Goal: Task Accomplishment & Management: Complete application form

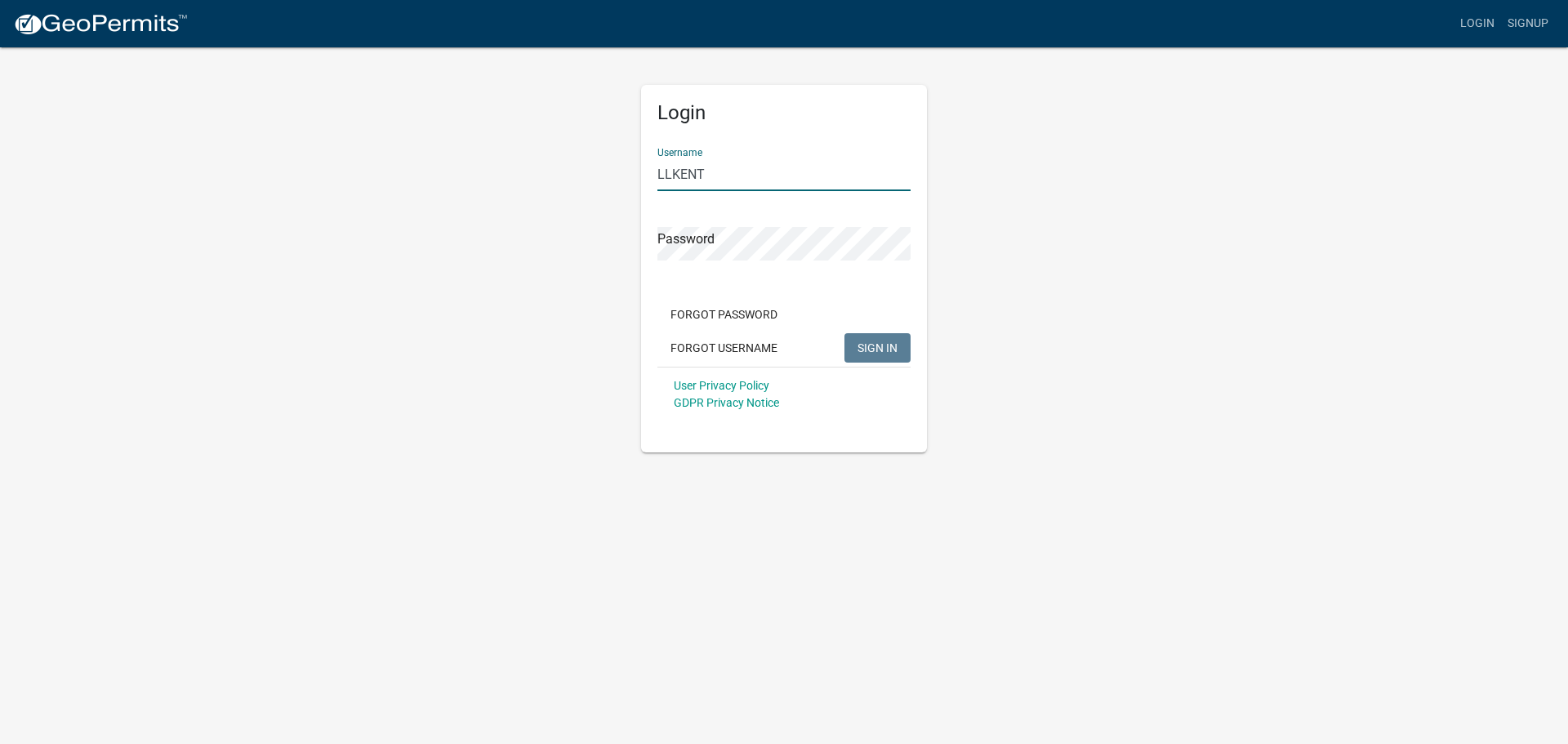
type input "LLKENT"
click at [845, 333] on button "SIGN IN" at bounding box center [878, 347] width 66 height 30
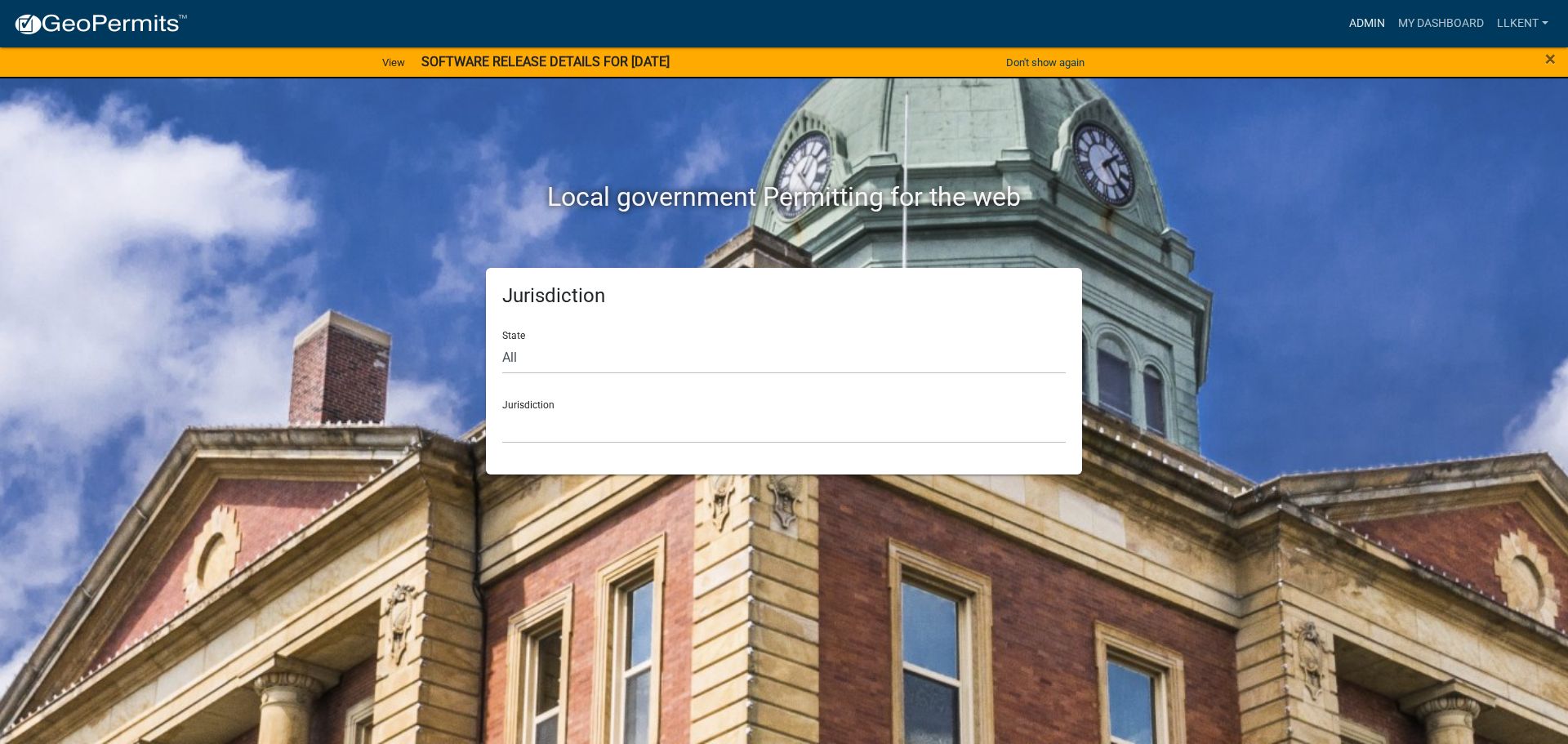
click at [1366, 22] on link "Admin" at bounding box center [1367, 24] width 49 height 31
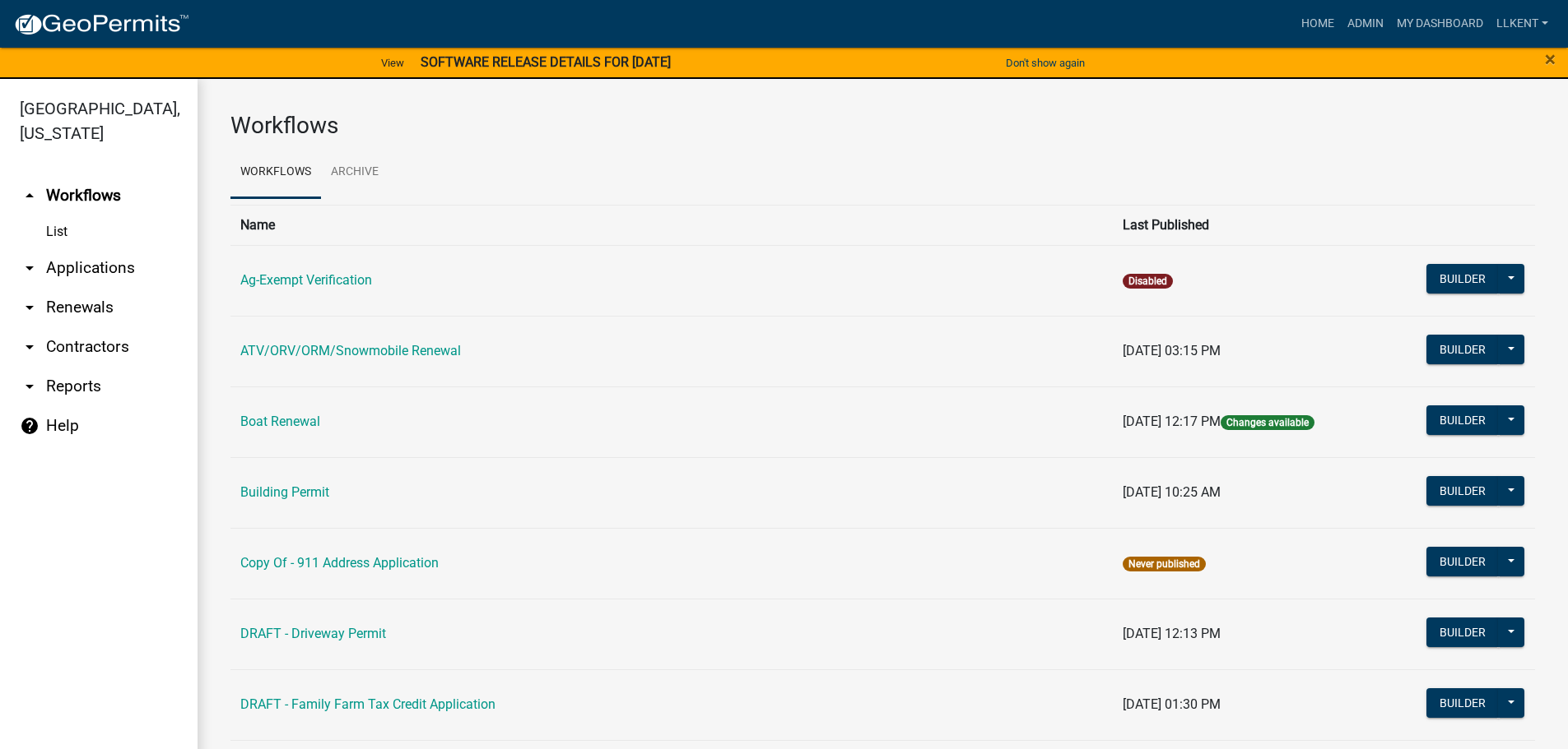
click at [123, 248] on link "arrow_drop_down Applications" at bounding box center [98, 268] width 197 height 39
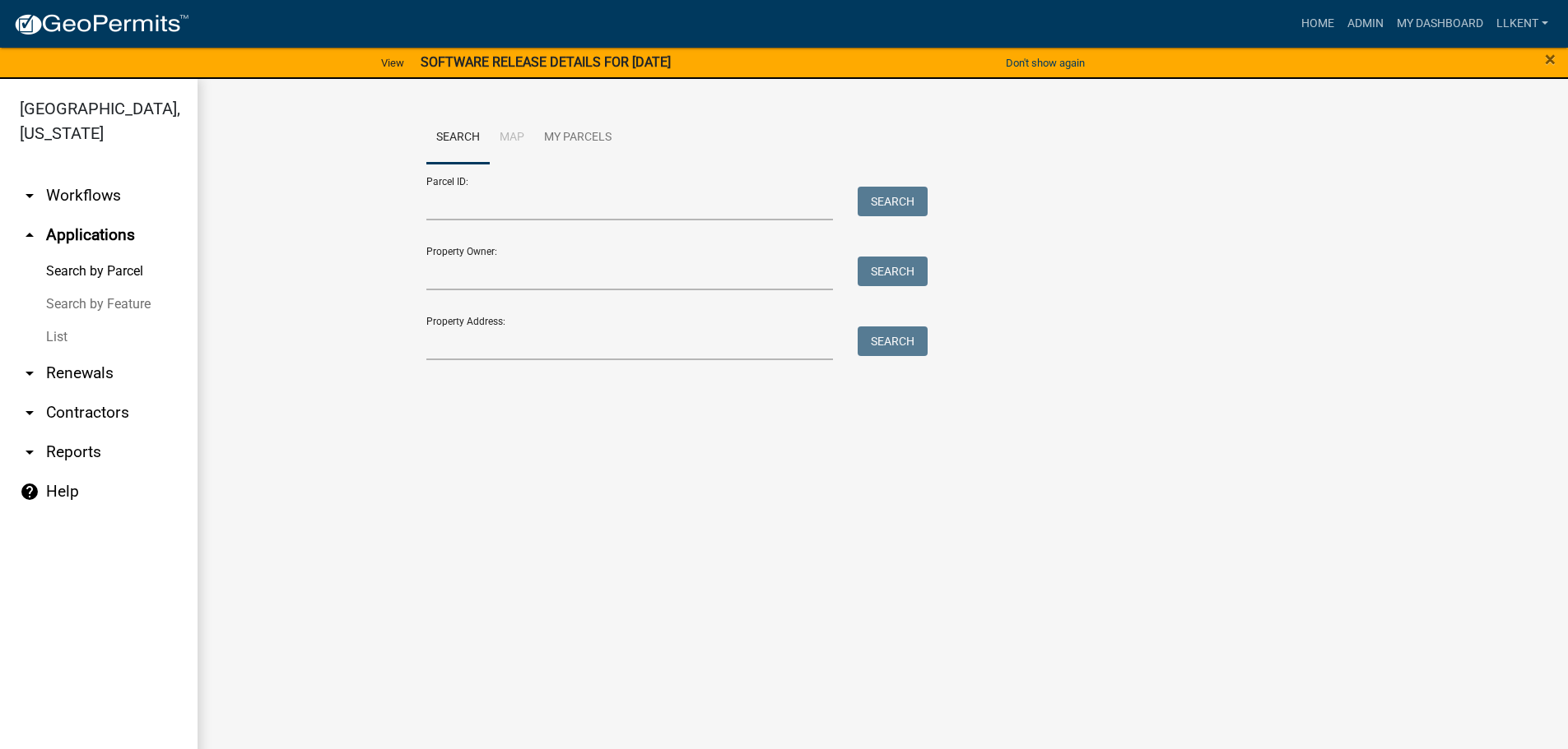
click at [75, 176] on link "arrow_drop_down Workflows" at bounding box center [98, 195] width 197 height 39
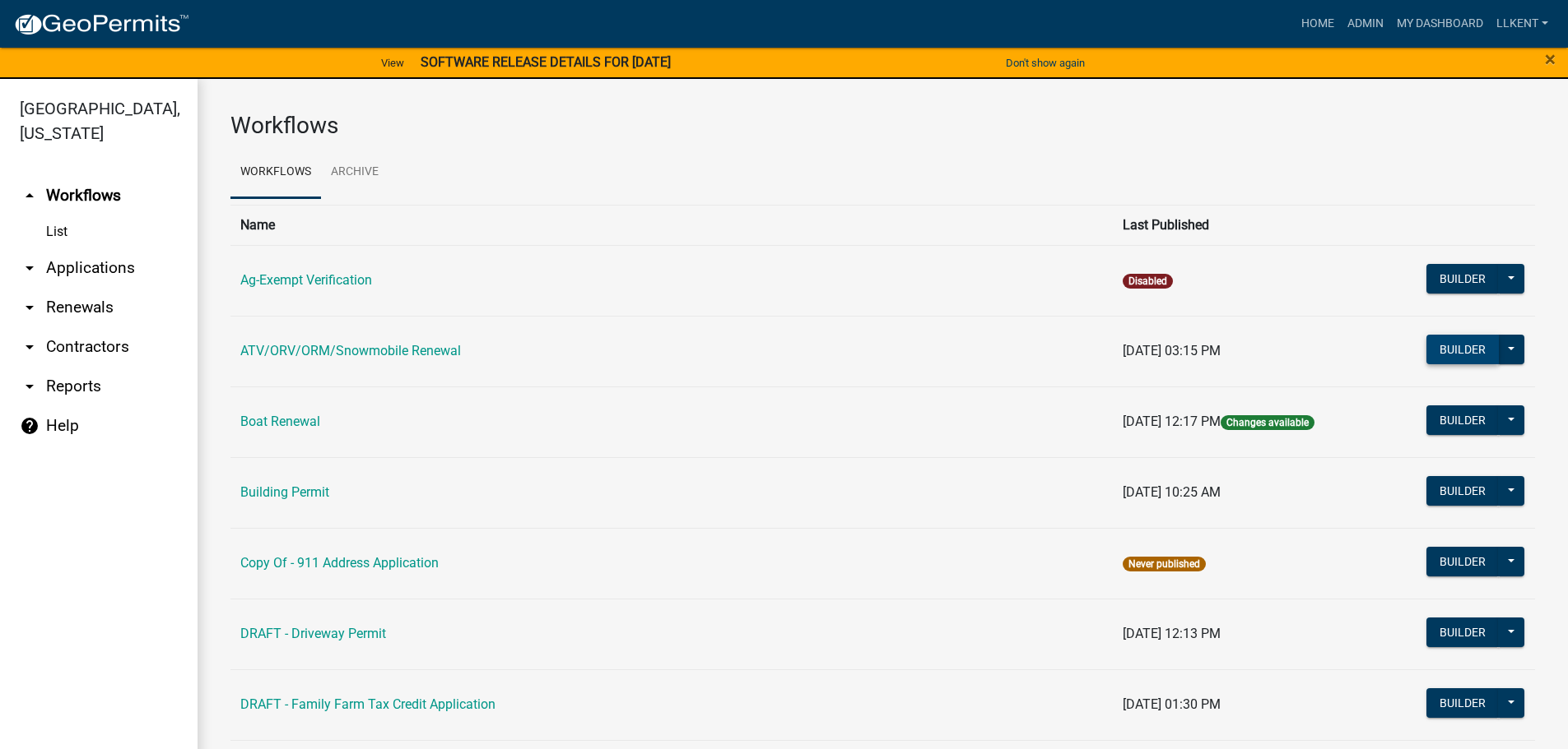
click at [1465, 344] on button "Builder" at bounding box center [1462, 349] width 73 height 30
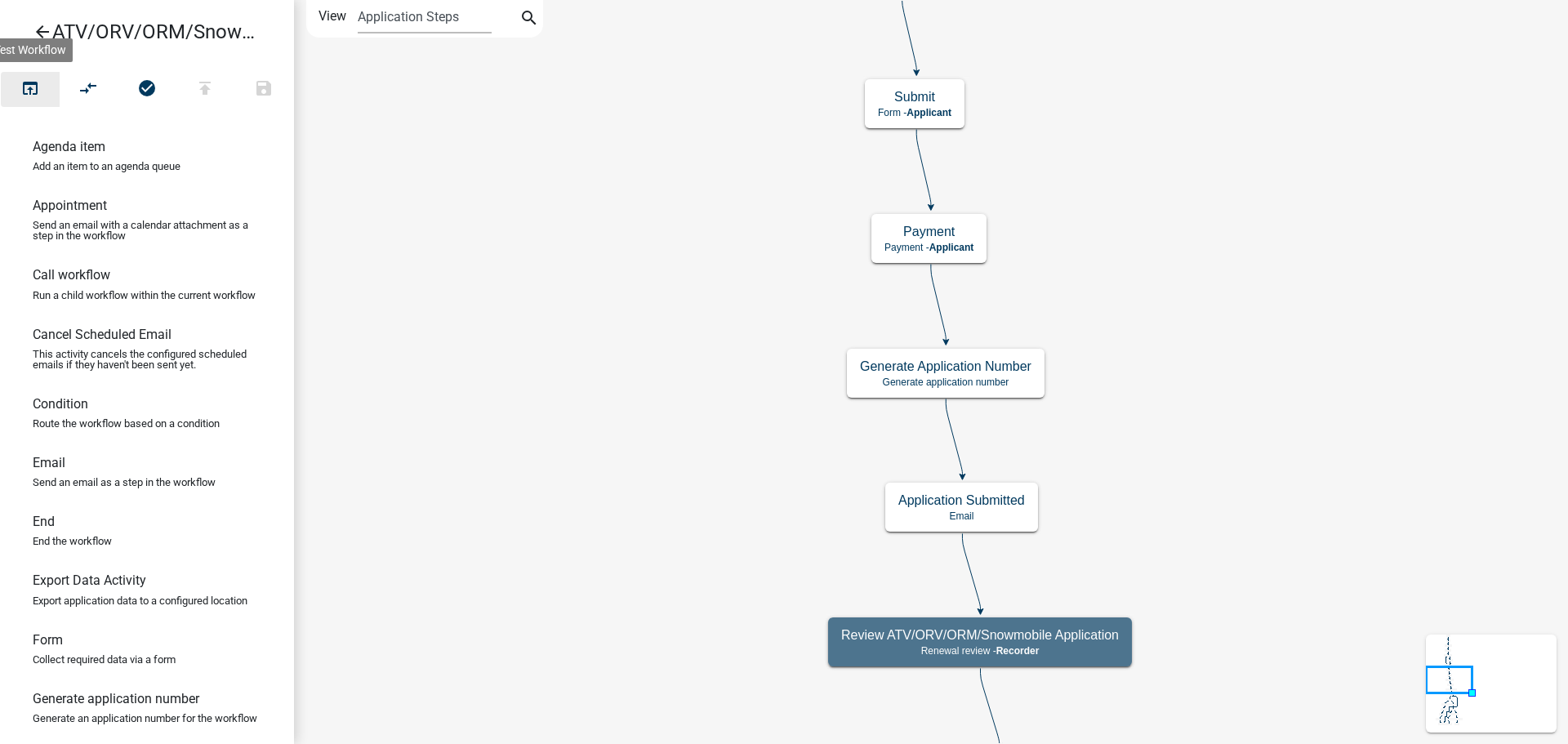
click at [30, 87] on icon "open_in_browser" at bounding box center [30, 90] width 19 height 23
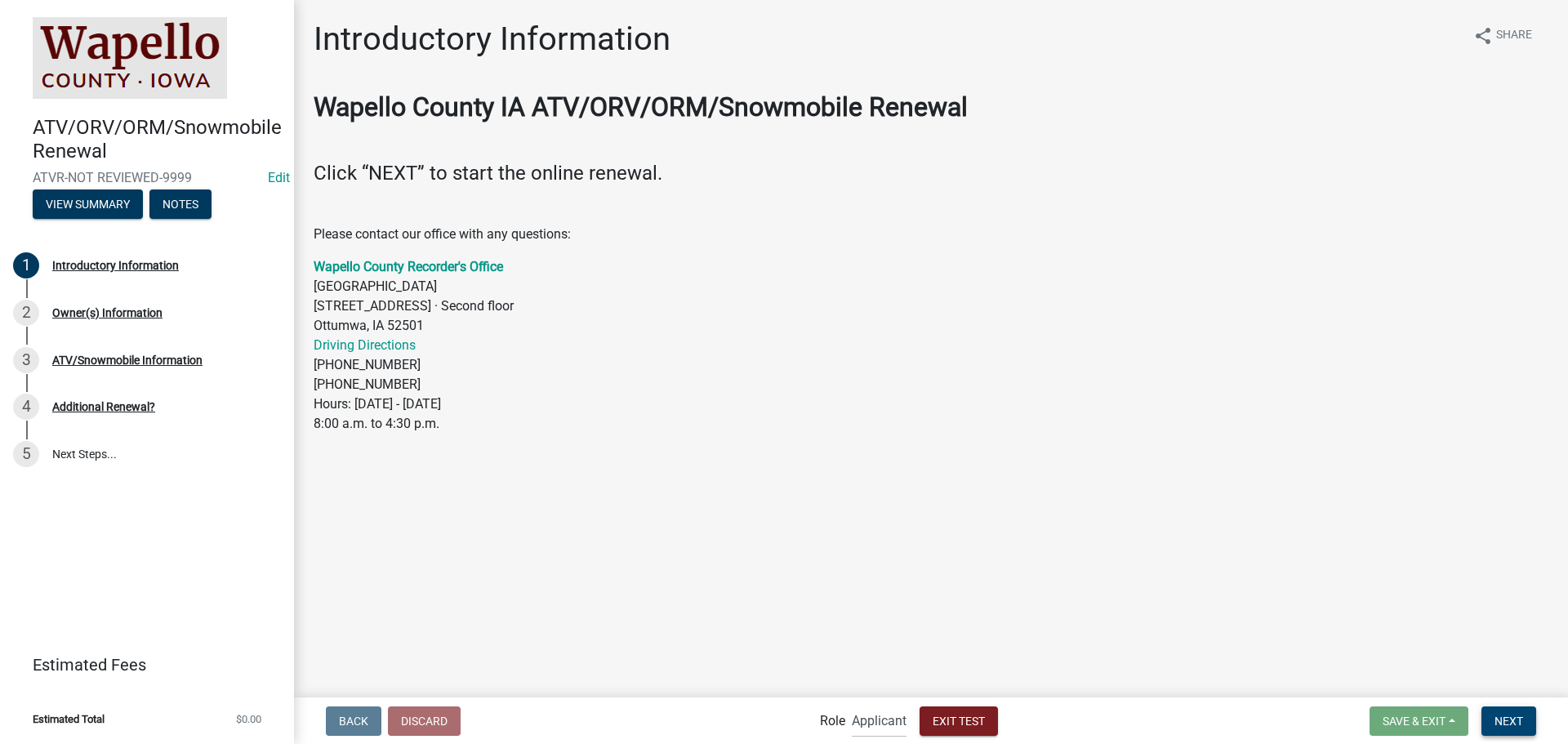
click at [1503, 714] on span "Next" at bounding box center [1509, 720] width 29 height 13
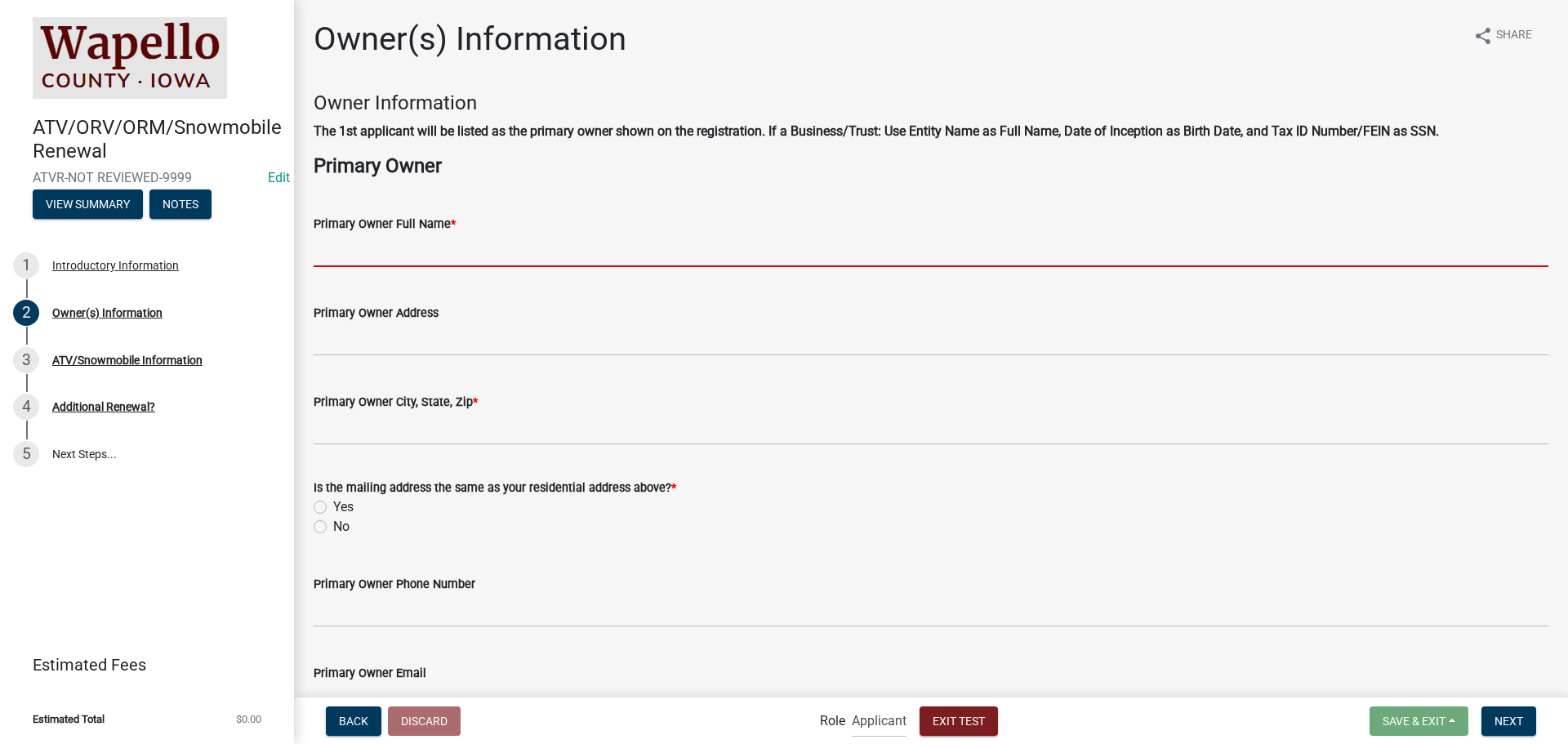
click at [459, 256] on input "Primary Owner Full Name *" at bounding box center [931, 251] width 1235 height 34
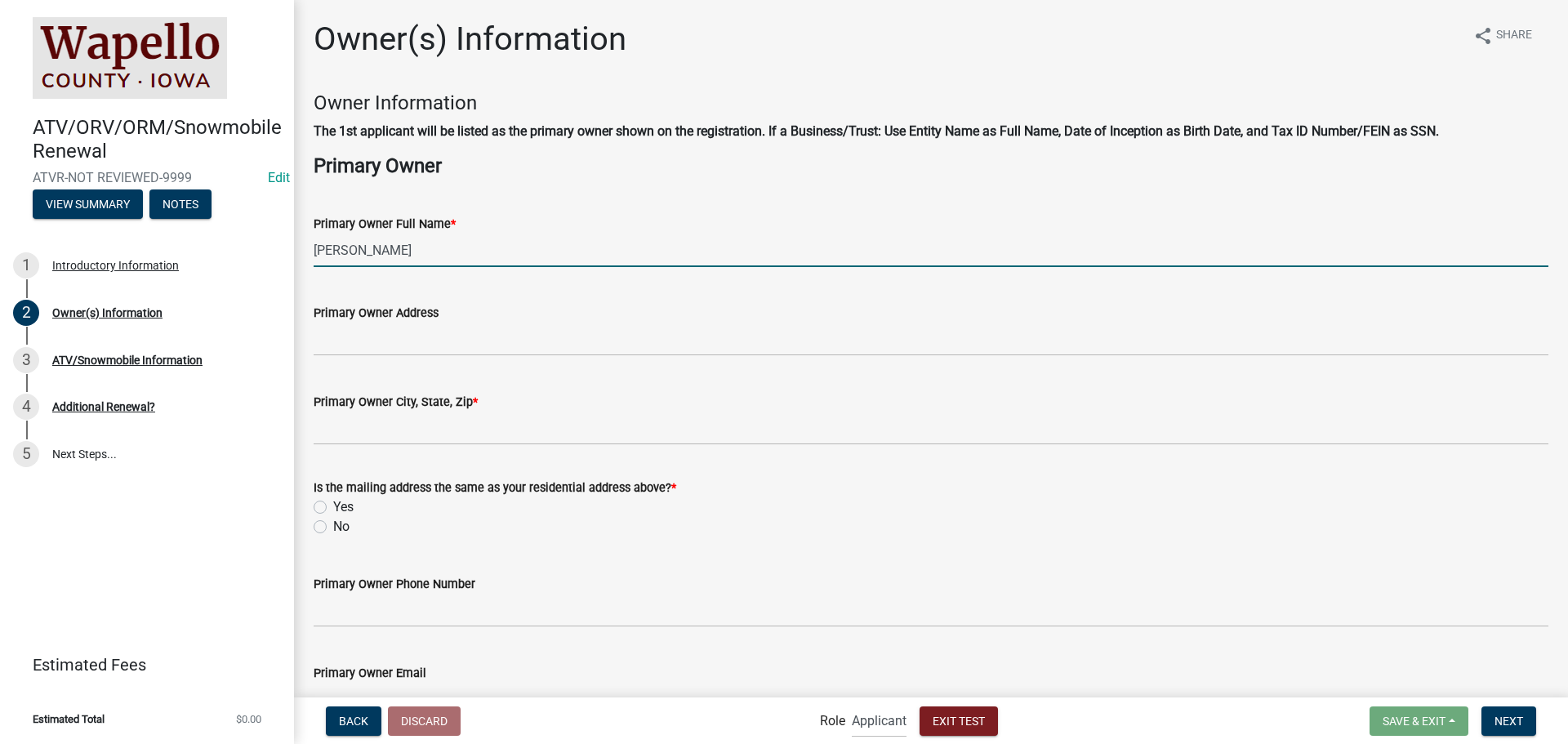
type input "[PERSON_NAME]"
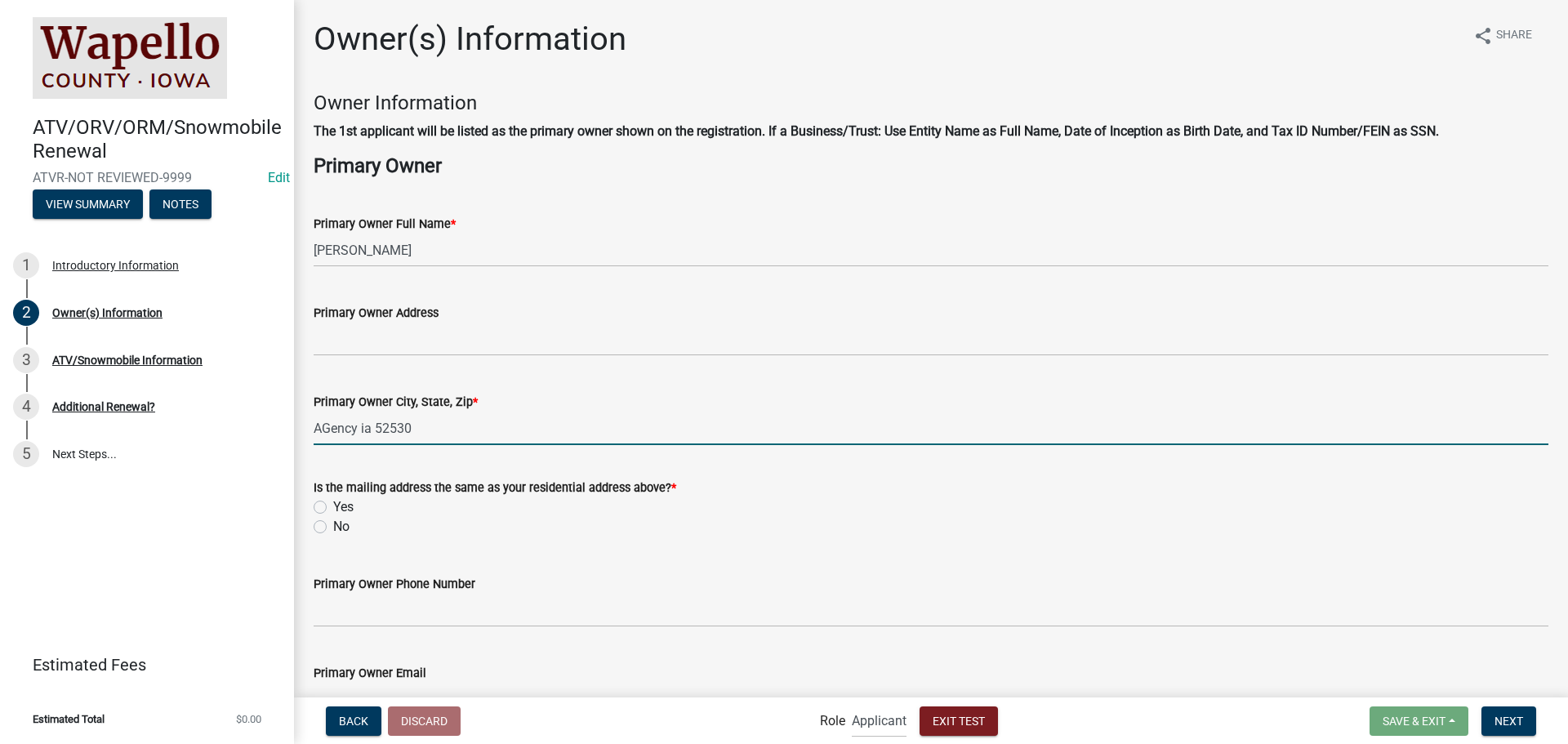
type input "AGency ia 52530"
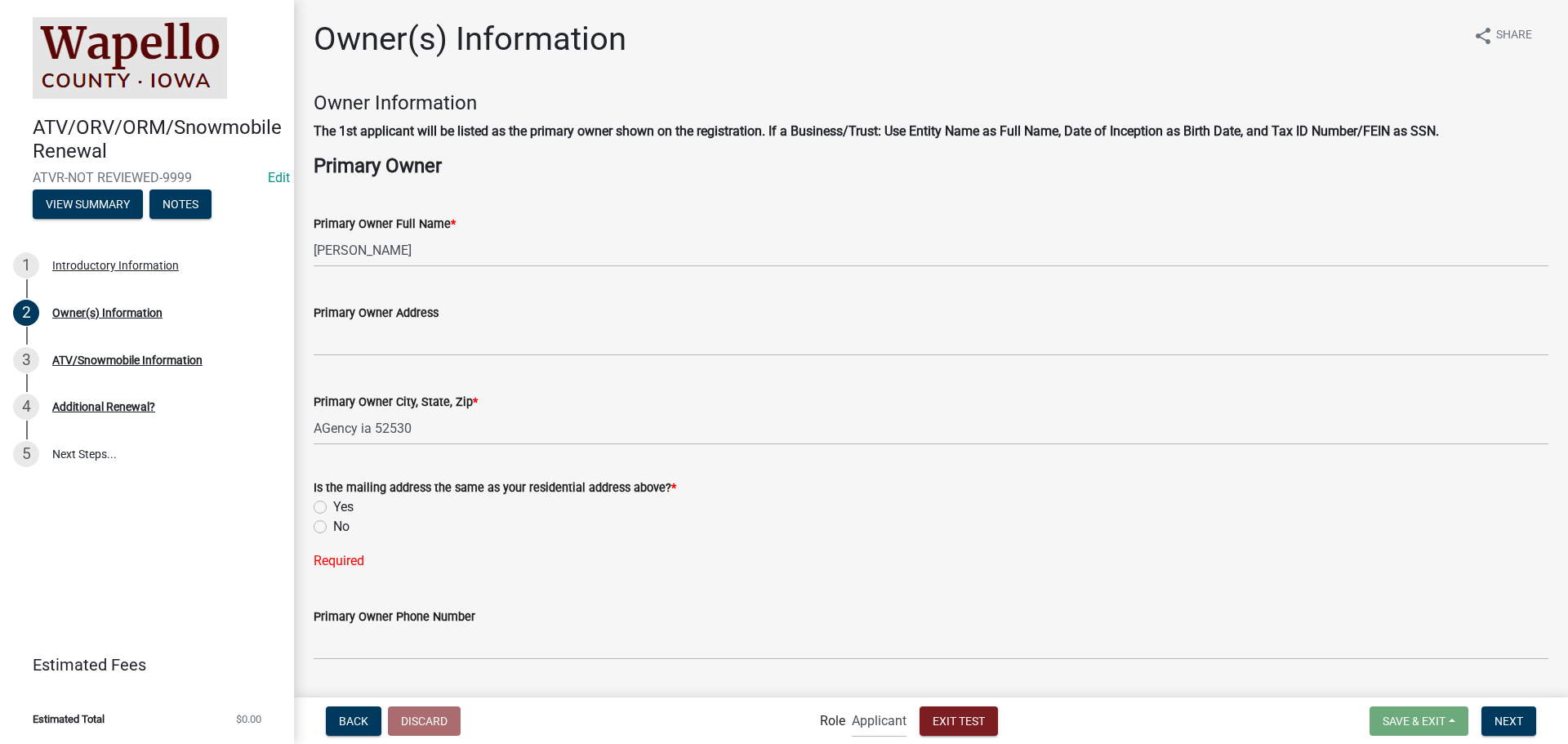
click at [341, 510] on label "Yes" at bounding box center [343, 507] width 20 height 19
click at [341, 508] on input "Yes" at bounding box center [338, 502] width 11 height 11
radio input "true"
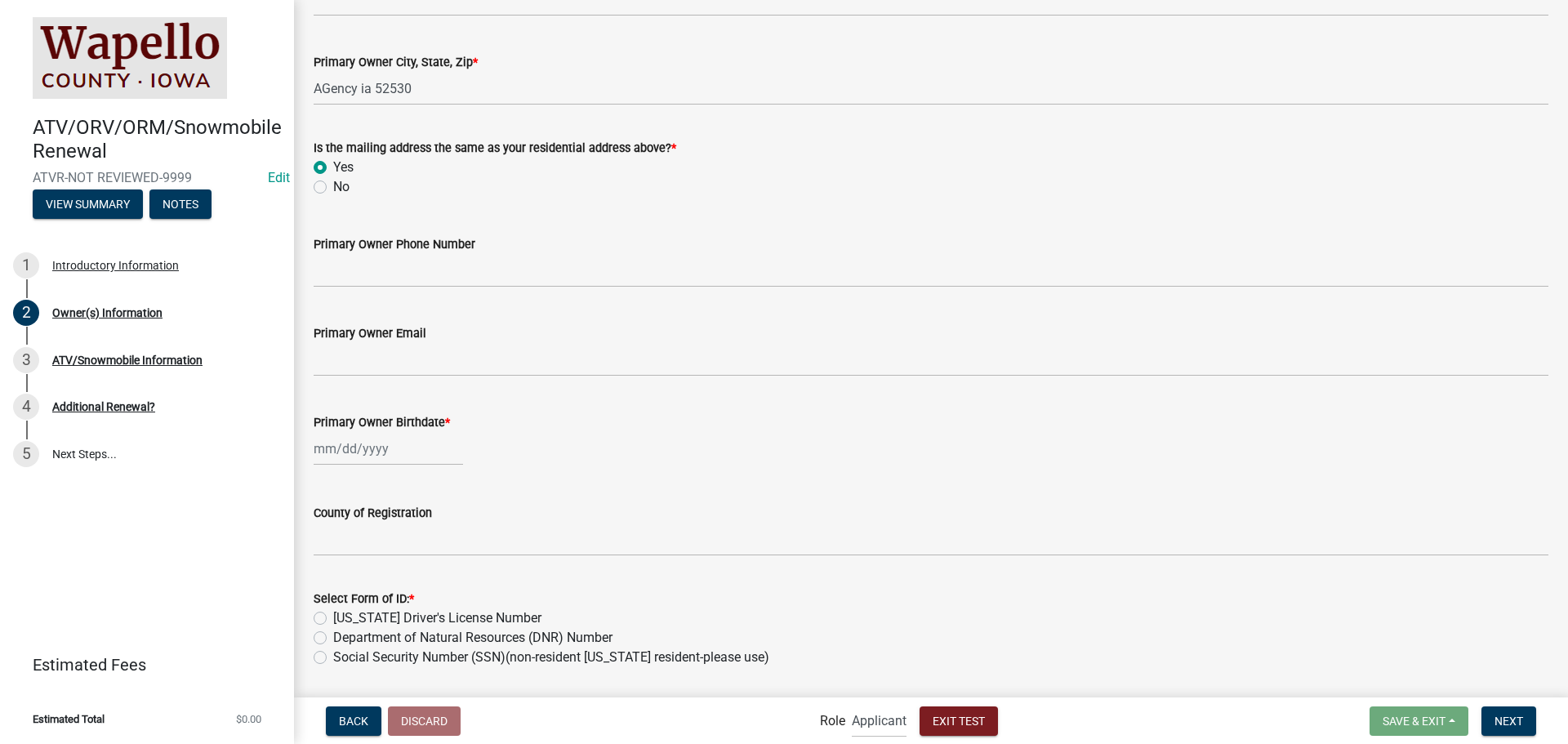
scroll to position [491, 0]
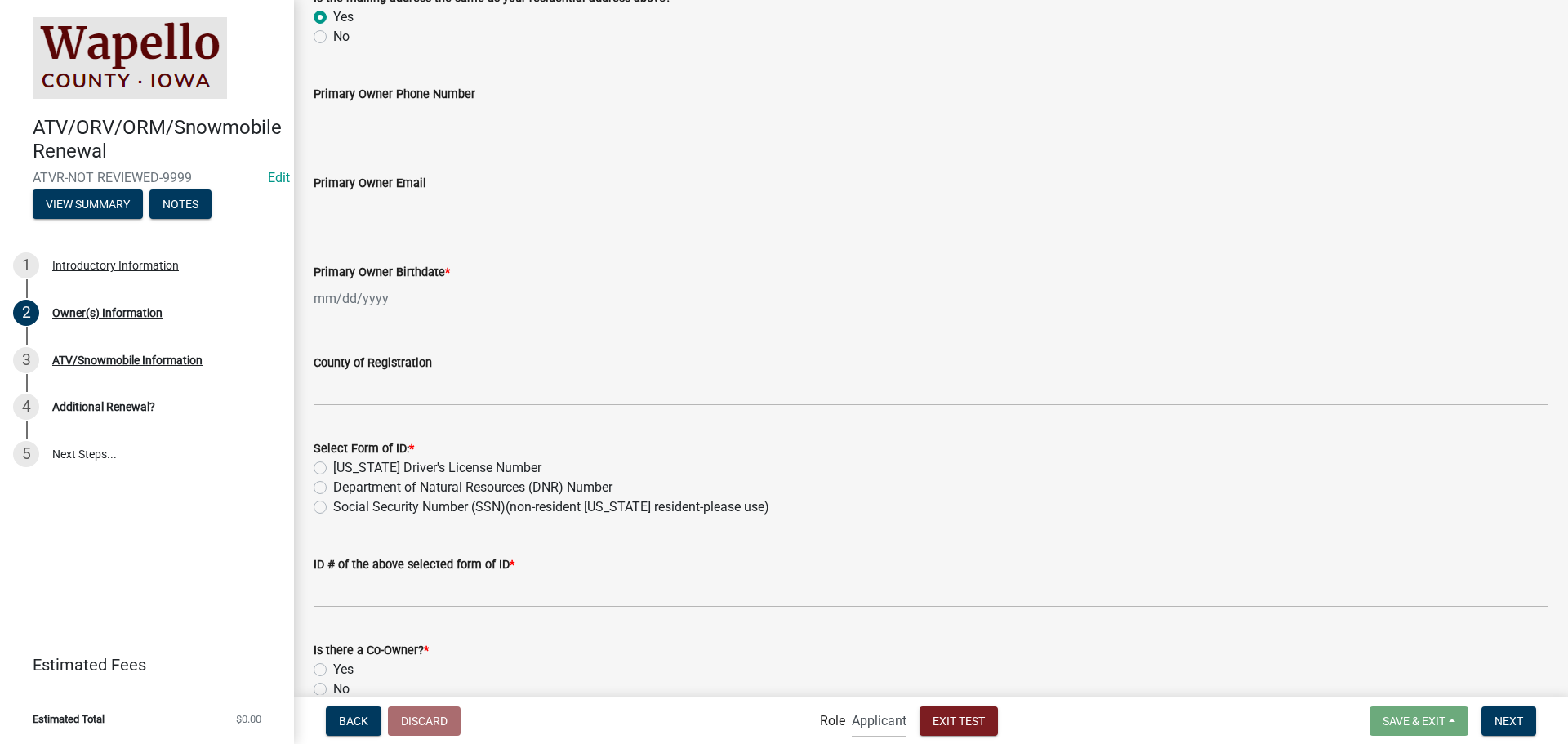
click at [401, 302] on div at bounding box center [388, 299] width 149 height 34
select select "10"
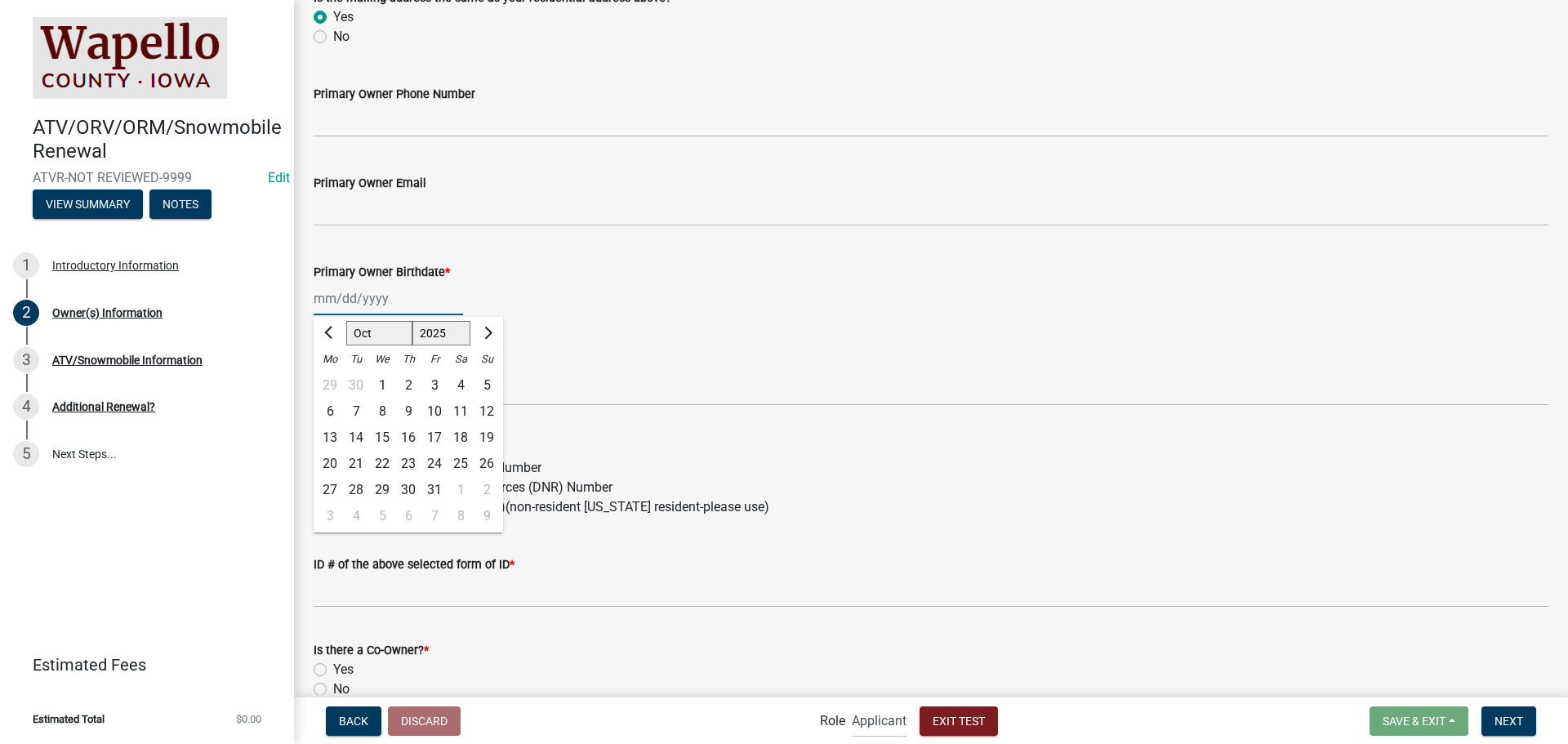
click at [459, 335] on select "1525 1526 1527 1528 1529 1530 1531 1532 1533 1534 1535 1536 1537 1538 1539 1540…" at bounding box center [441, 333] width 58 height 25
select select "1965"
click at [413, 321] on select "1525 1526 1527 1528 1529 1530 1531 1532 1533 1534 1535 1536 1537 1538 1539 1540…" at bounding box center [441, 333] width 58 height 25
click at [445, 332] on select "1465 1466 1467 1468 1469 1470 1471 1472 1473 1474 1475 1476 1477 1478 1479 1480…" at bounding box center [441, 333] width 58 height 25
click at [413, 321] on select "1465 1466 1467 1468 1469 1470 1471 1472 1473 1474 1475 1476 1477 1478 1479 1480…" at bounding box center [441, 333] width 58 height 25
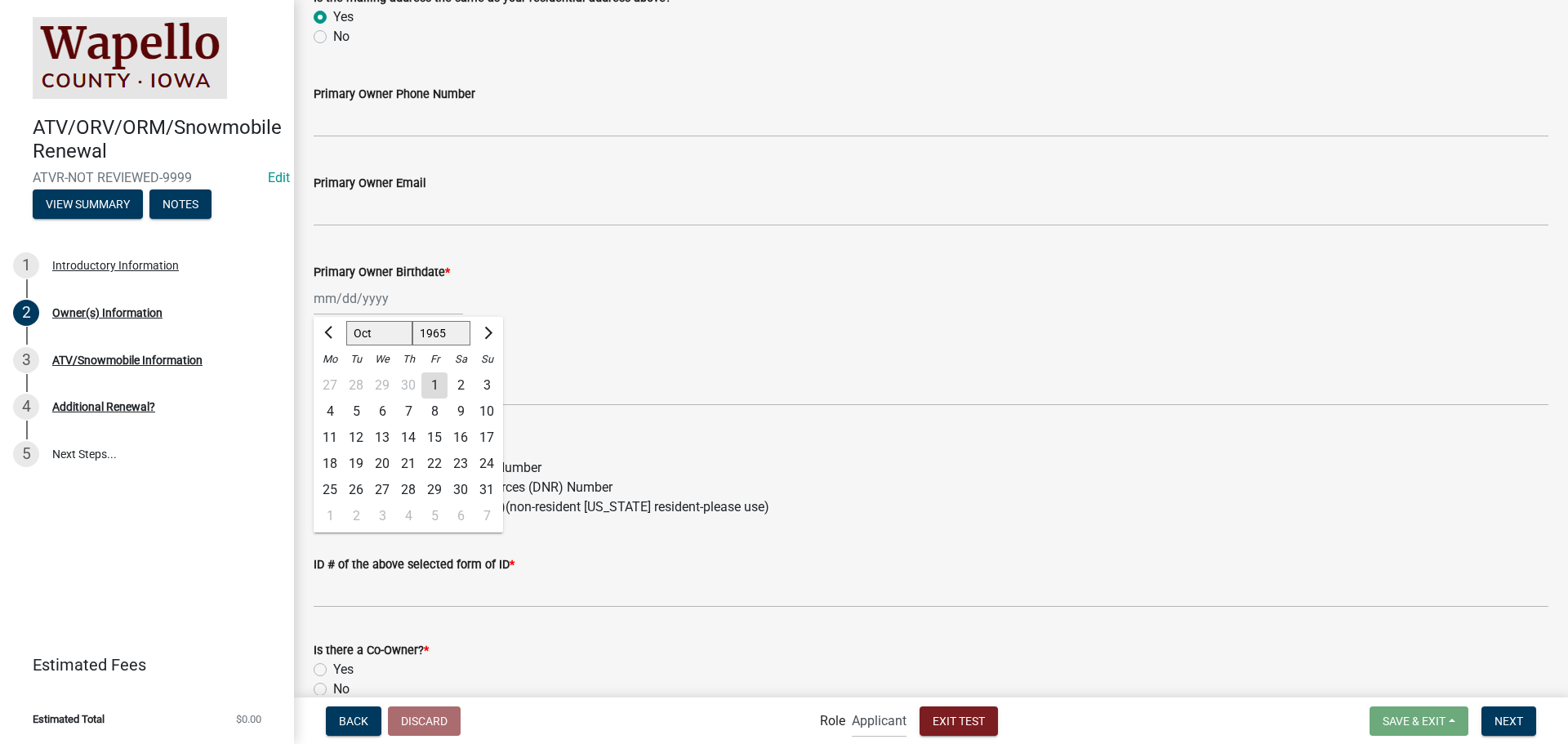
click at [482, 486] on div "31" at bounding box center [486, 490] width 26 height 26
type input "[DATE]"
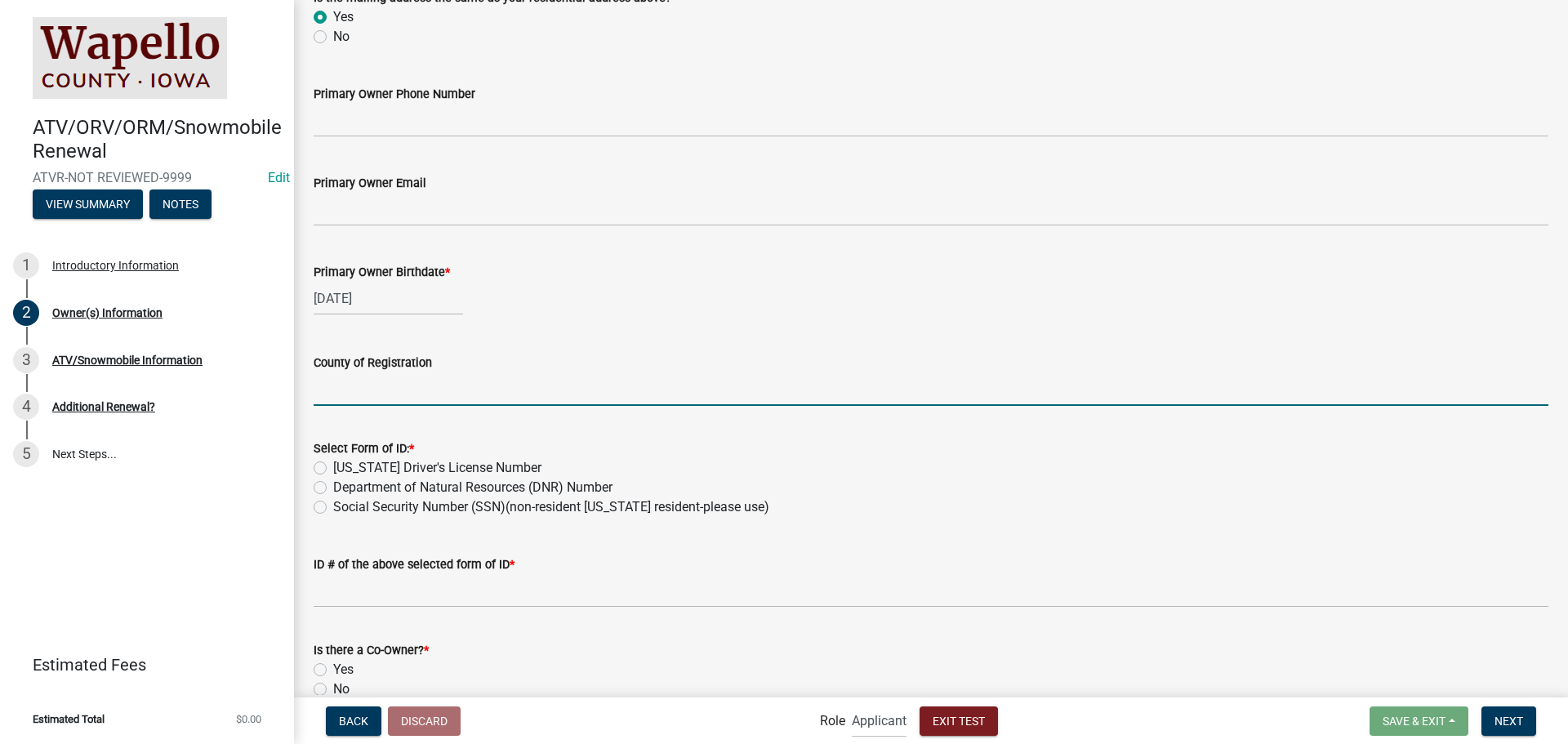
click at [374, 397] on input "County of Registration" at bounding box center [931, 390] width 1235 height 34
type input "wapello"
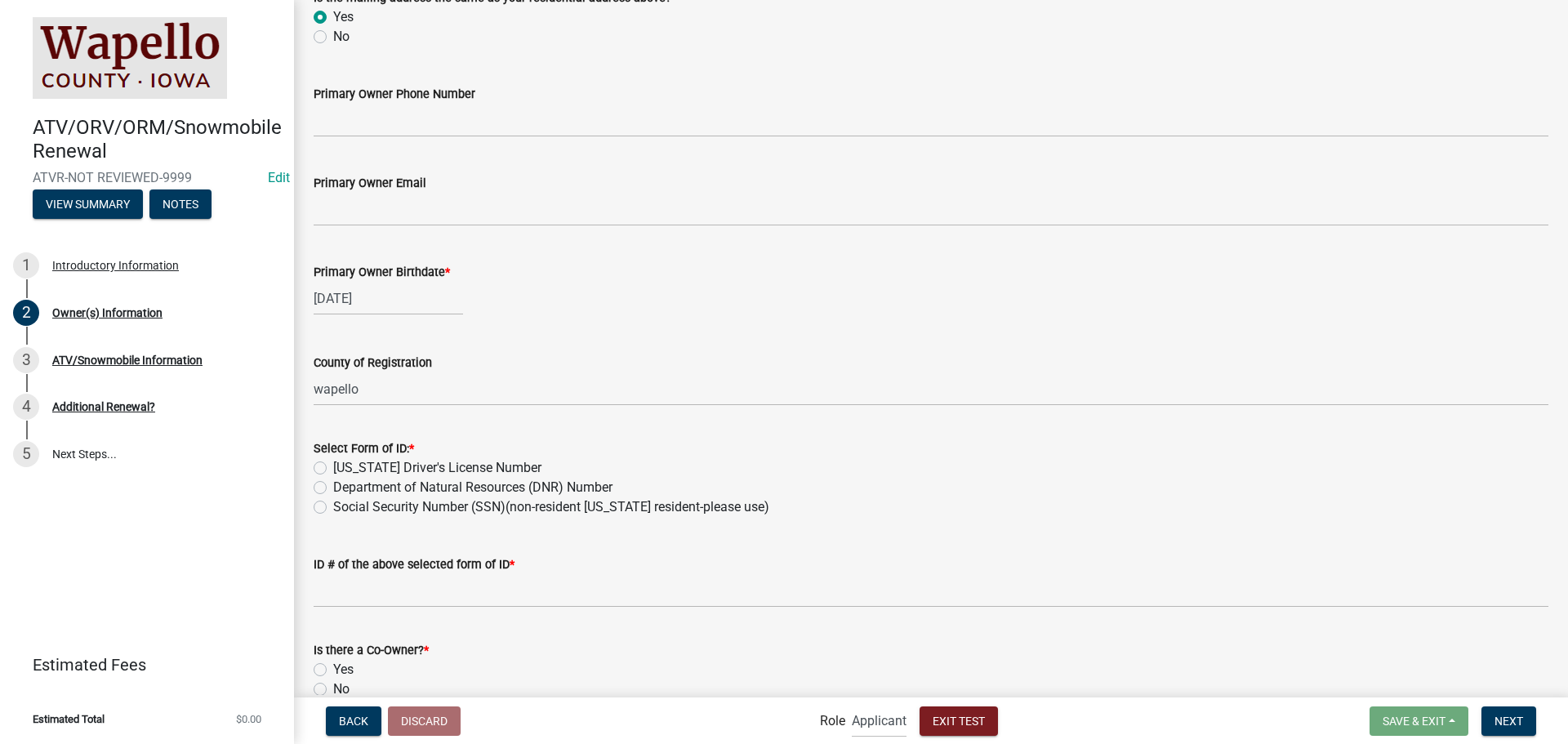
click at [352, 468] on label "[US_STATE] Driver's License Number" at bounding box center [437, 468] width 208 height 19
click at [344, 468] on input "[US_STATE] Driver's License Number" at bounding box center [338, 464] width 11 height 11
radio input "true"
click at [349, 503] on label "Social Security Number (SSN)(non-resident [US_STATE] resident-please use)" at bounding box center [551, 507] width 436 height 19
click at [344, 503] on input "Social Security Number (SSN)(non-resident [US_STATE] resident-please use)" at bounding box center [338, 502] width 11 height 11
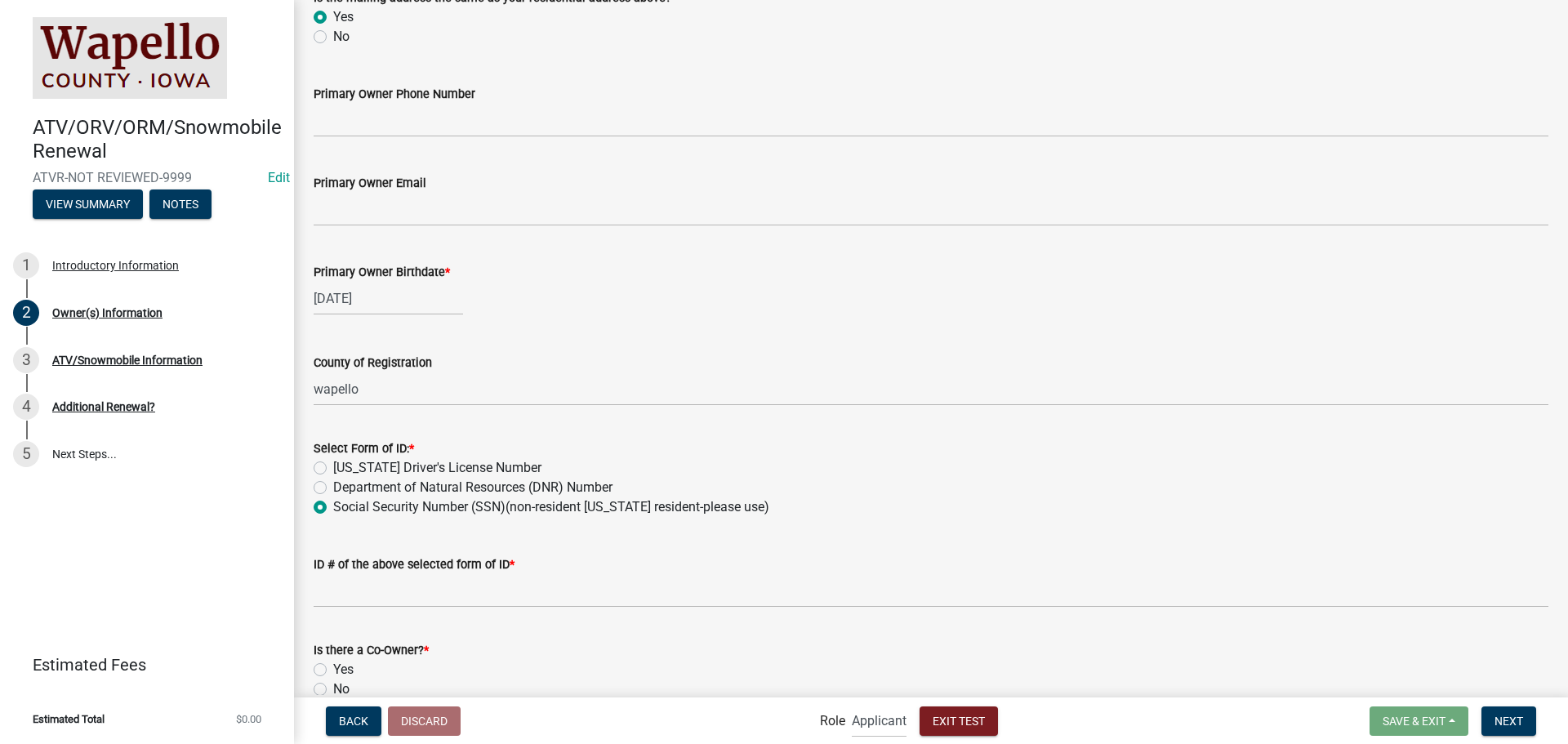
radio input "true"
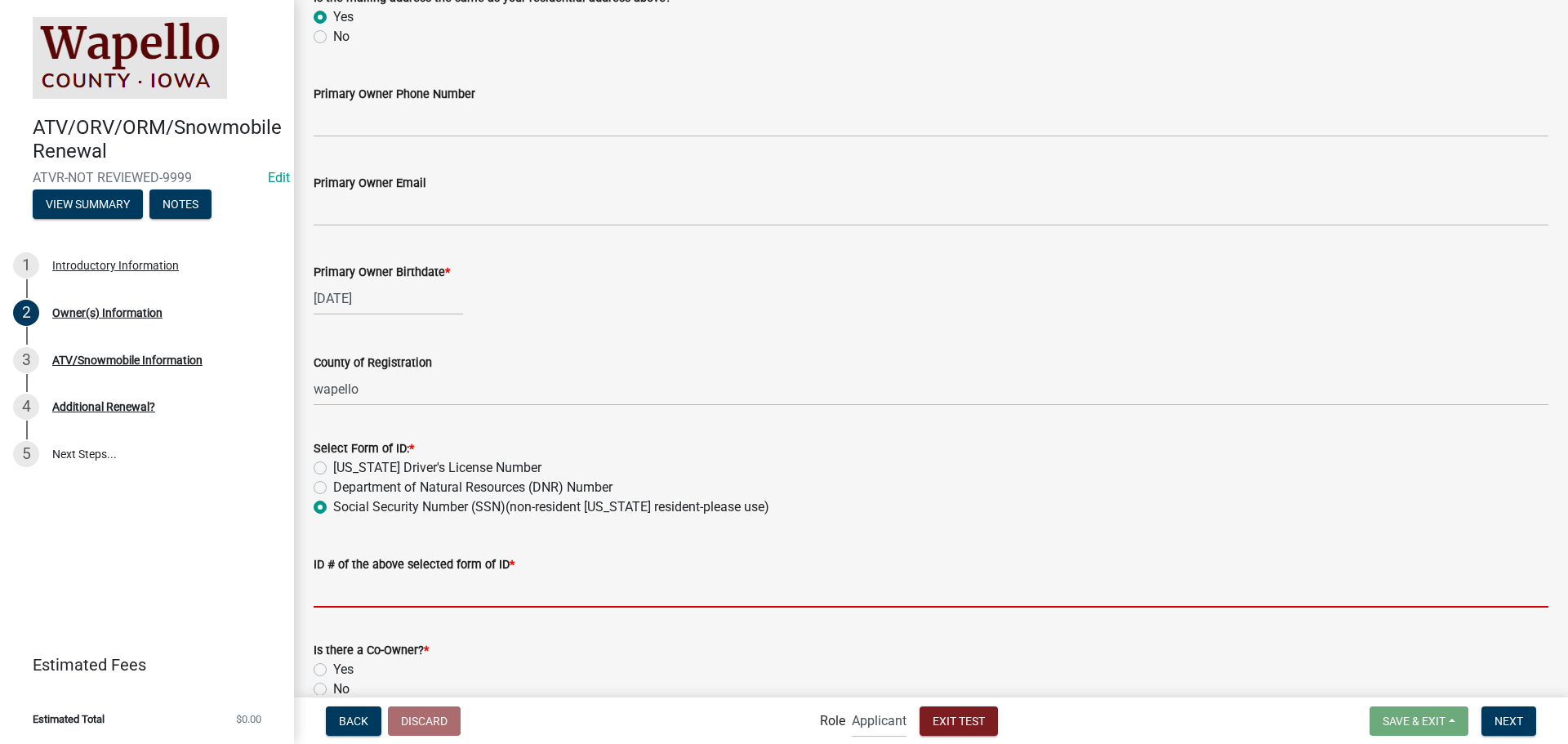
click at [388, 594] on input "ID # of the above selected form of ID *" at bounding box center [931, 591] width 1235 height 34
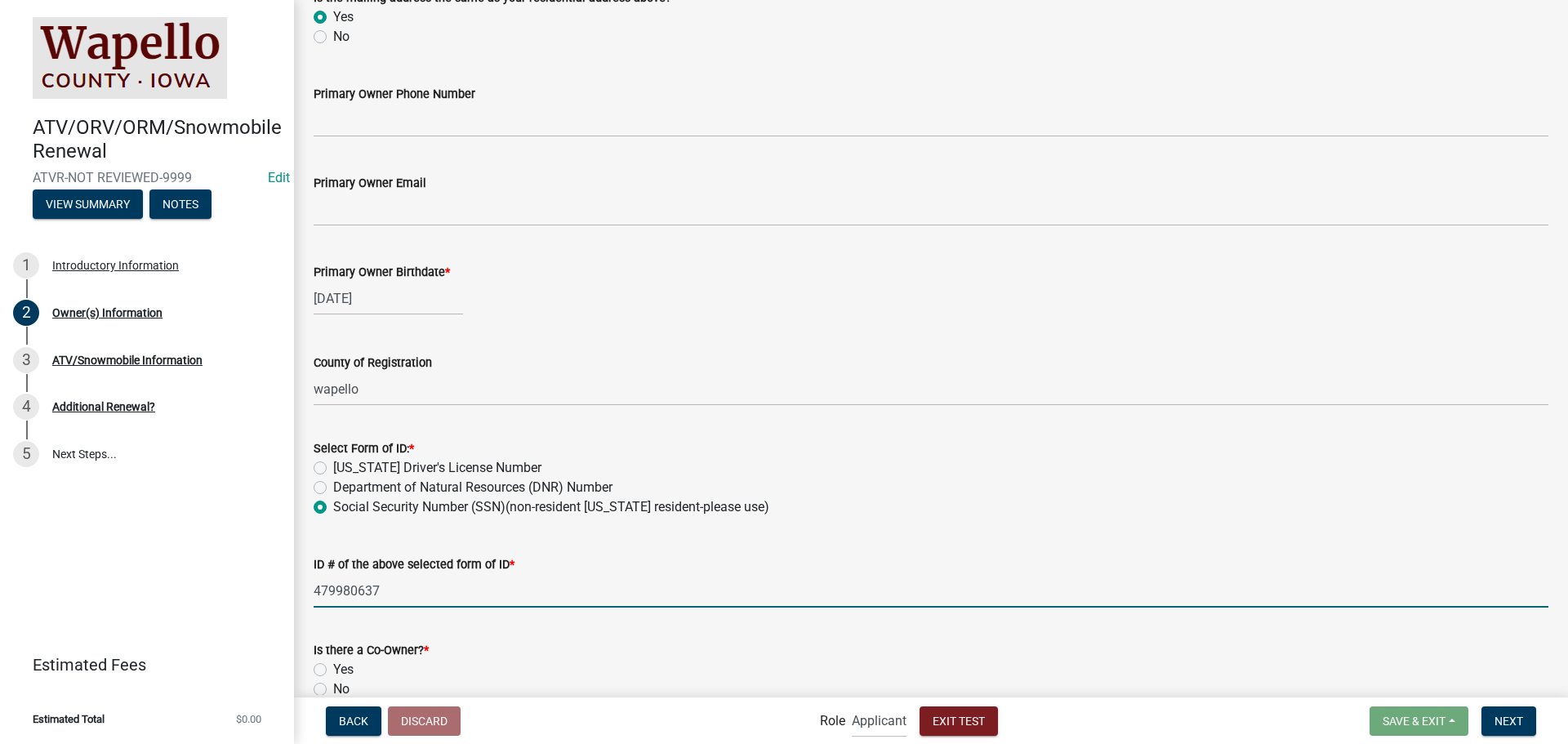
type input "479980637"
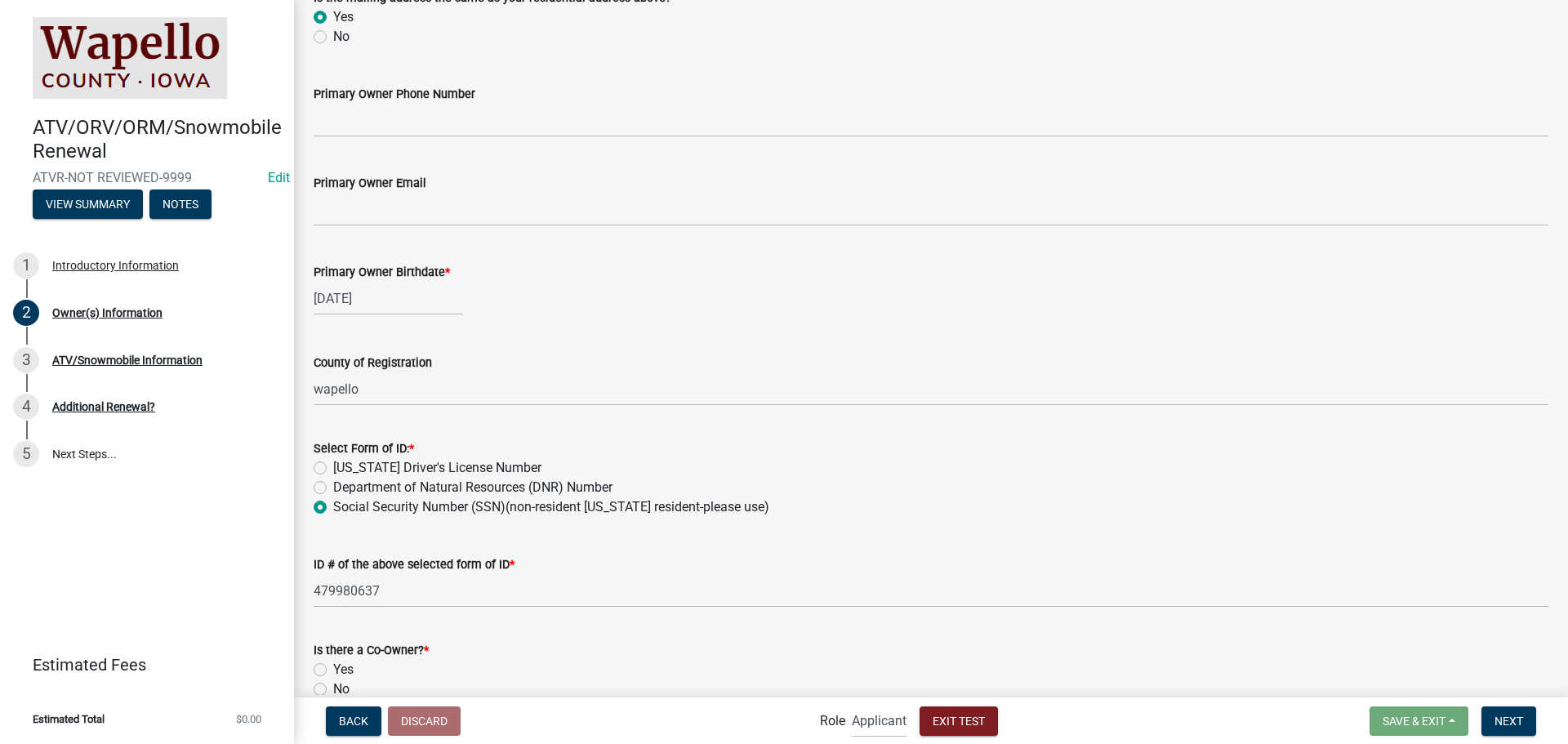
click at [338, 690] on label "No" at bounding box center [341, 689] width 16 height 19
click at [338, 690] on input "No" at bounding box center [338, 685] width 11 height 11
radio input "true"
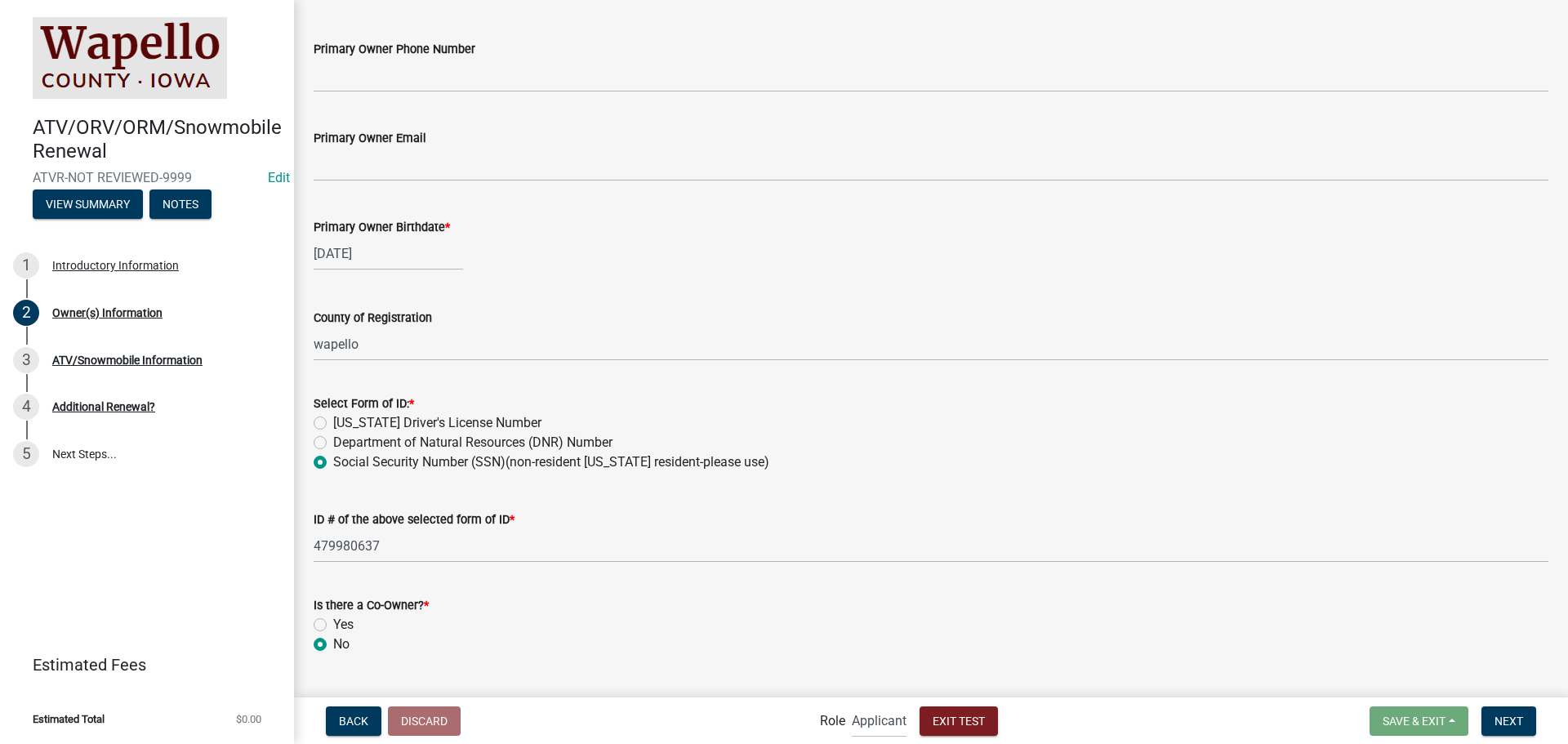
scroll to position [573, 0]
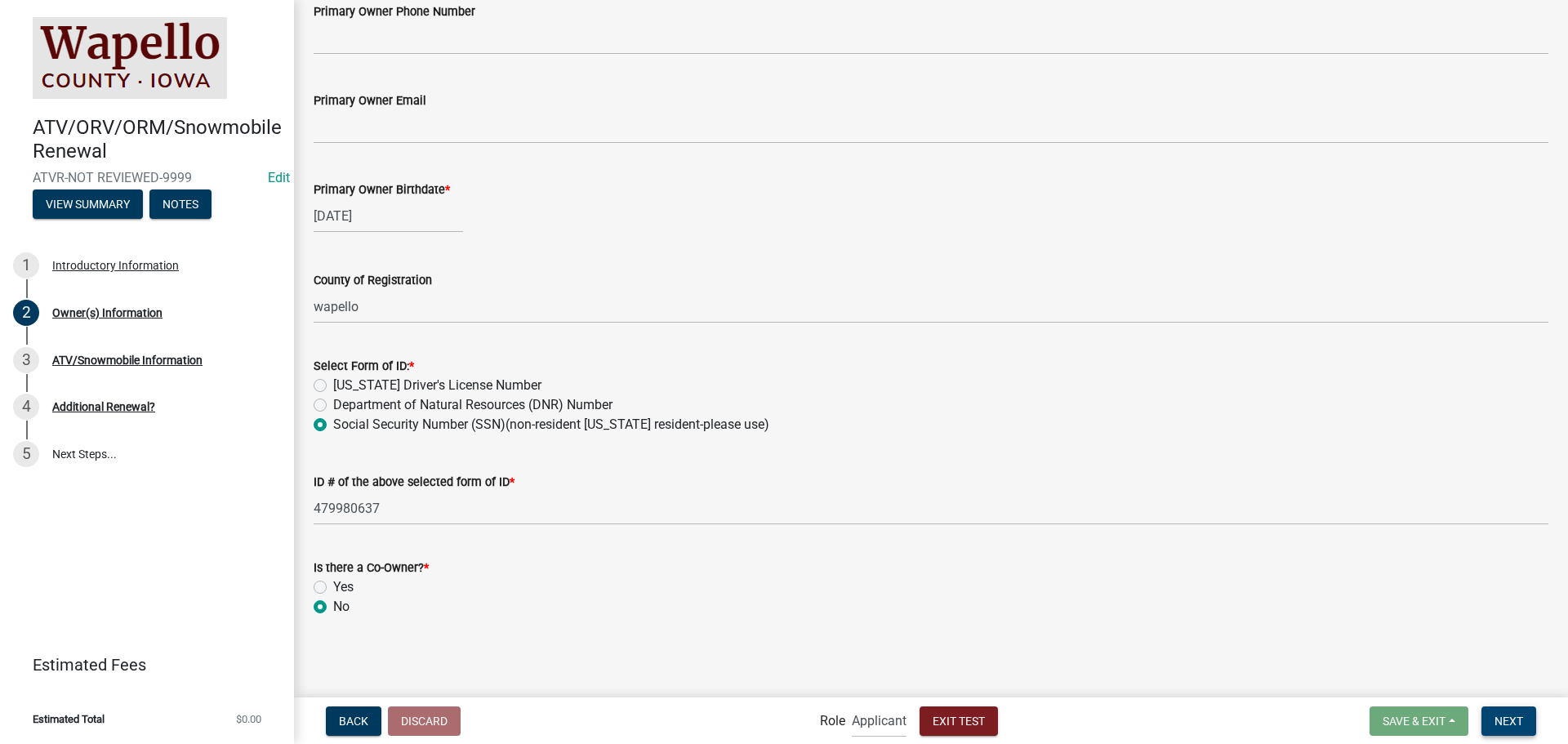
click at [1499, 722] on span "Next" at bounding box center [1509, 720] width 29 height 13
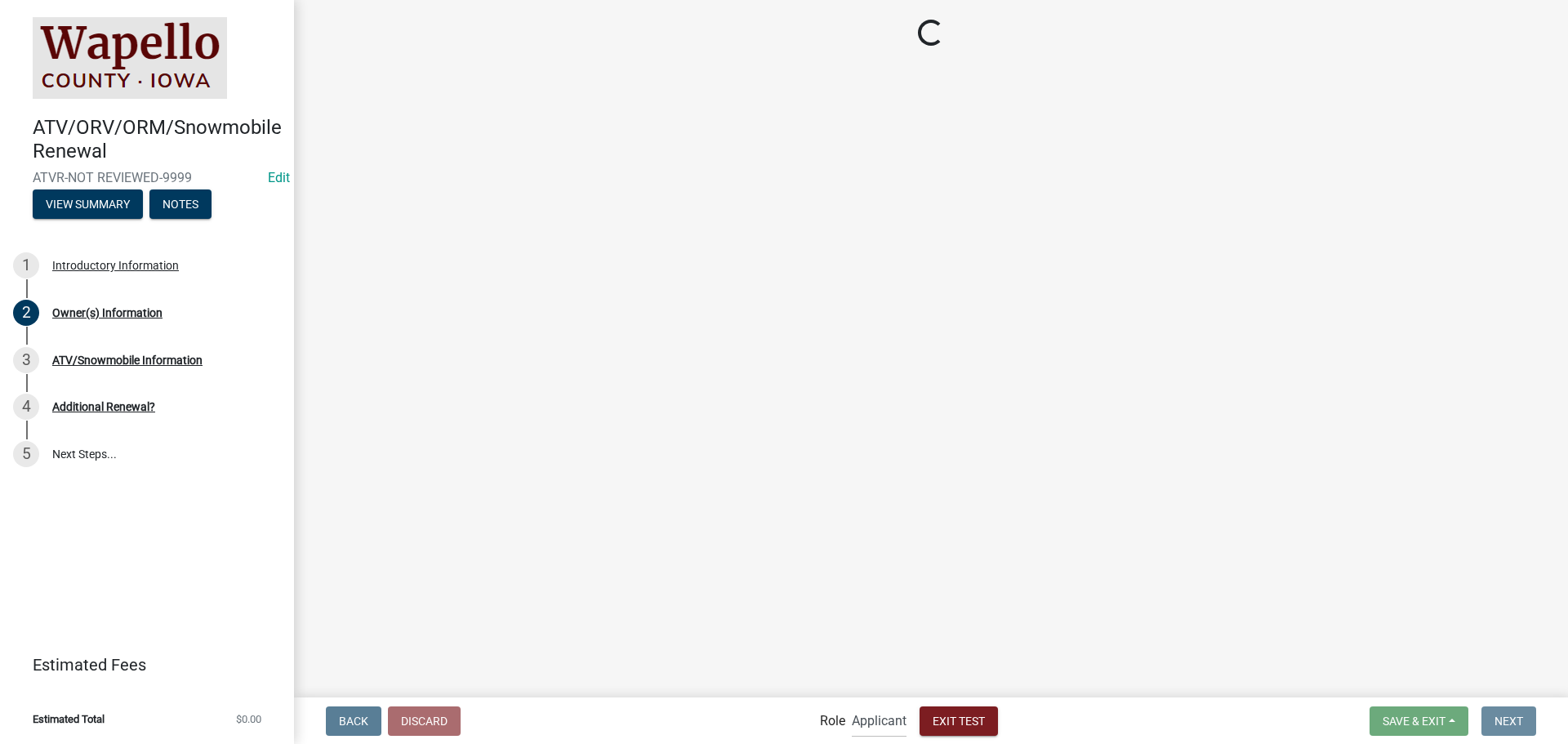
scroll to position [0, 0]
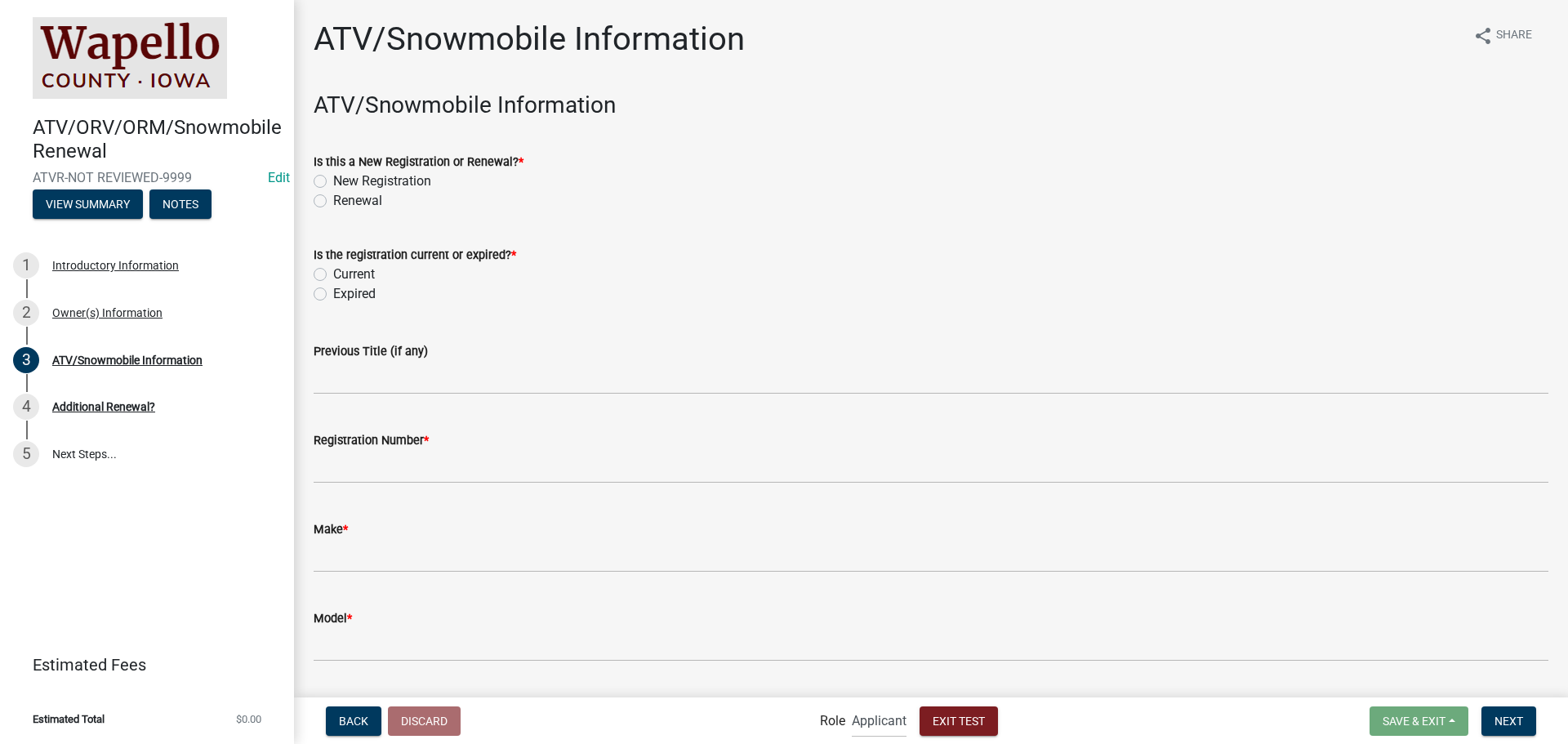
click at [369, 199] on label "Renewal" at bounding box center [357, 201] width 49 height 19
click at [344, 199] on input "Renewal" at bounding box center [338, 197] width 11 height 11
radio input "true"
click at [352, 271] on label "Current" at bounding box center [353, 274] width 42 height 19
click at [344, 271] on input "Current" at bounding box center [338, 269] width 11 height 11
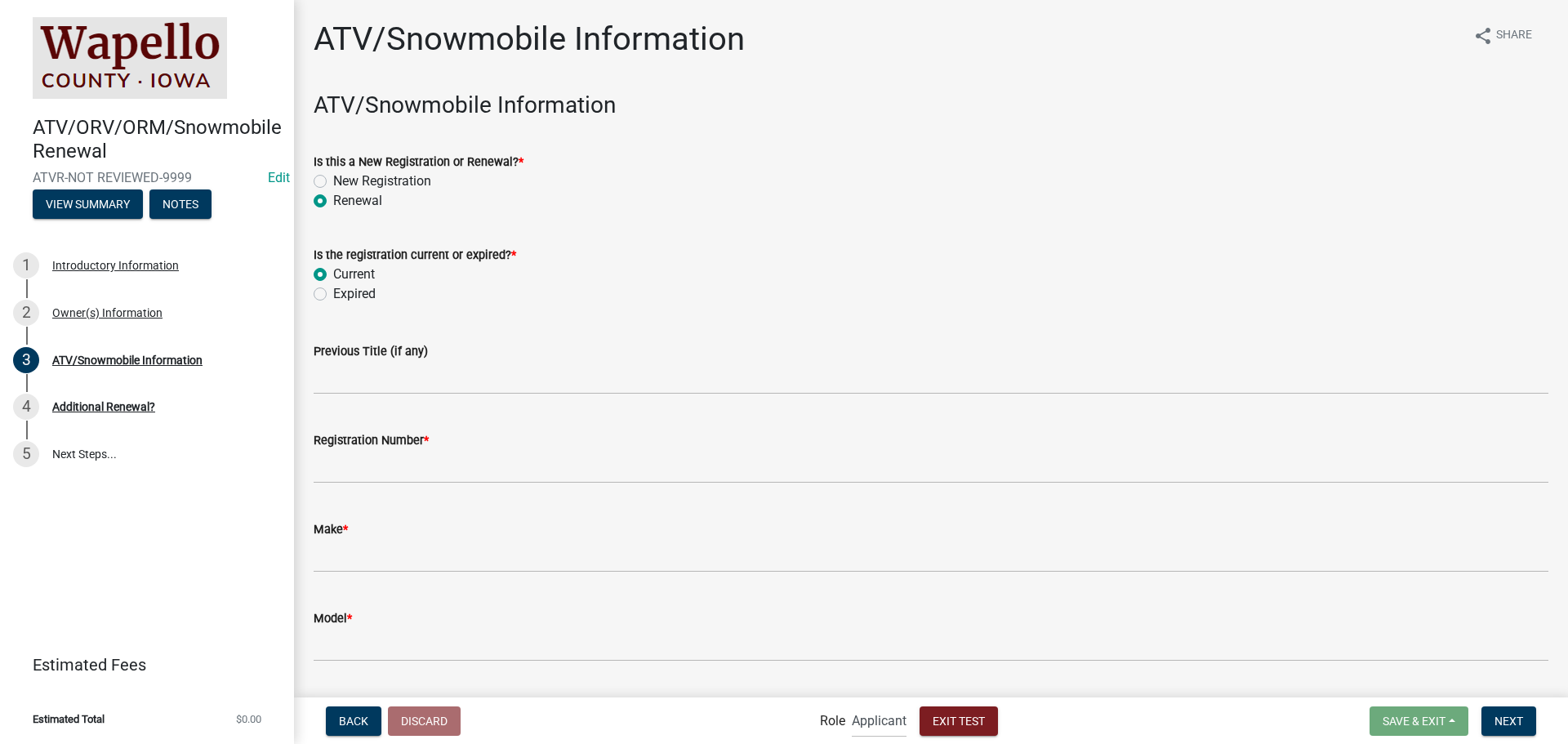
radio input "true"
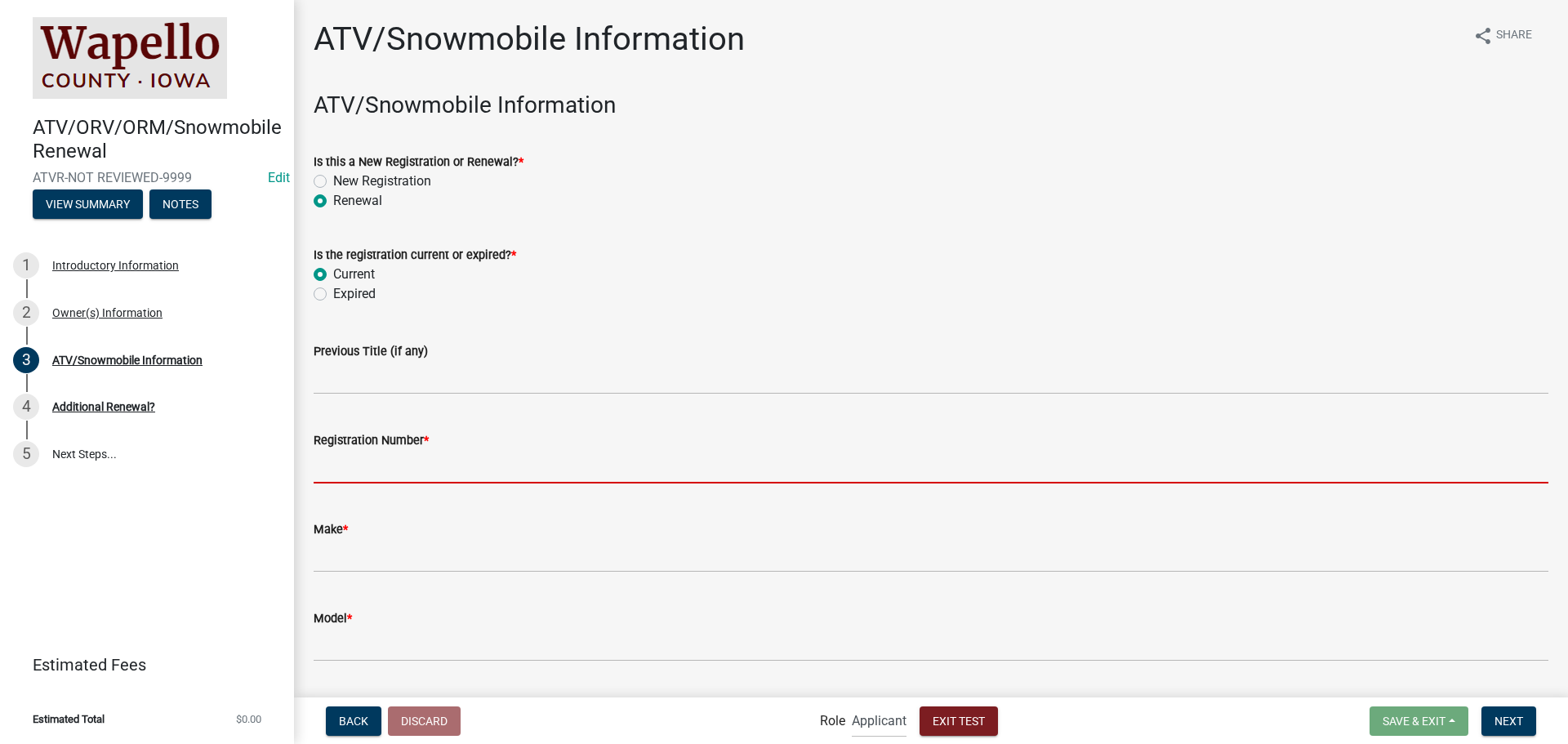
click at [410, 464] on input "Registration Number *" at bounding box center [931, 467] width 1235 height 34
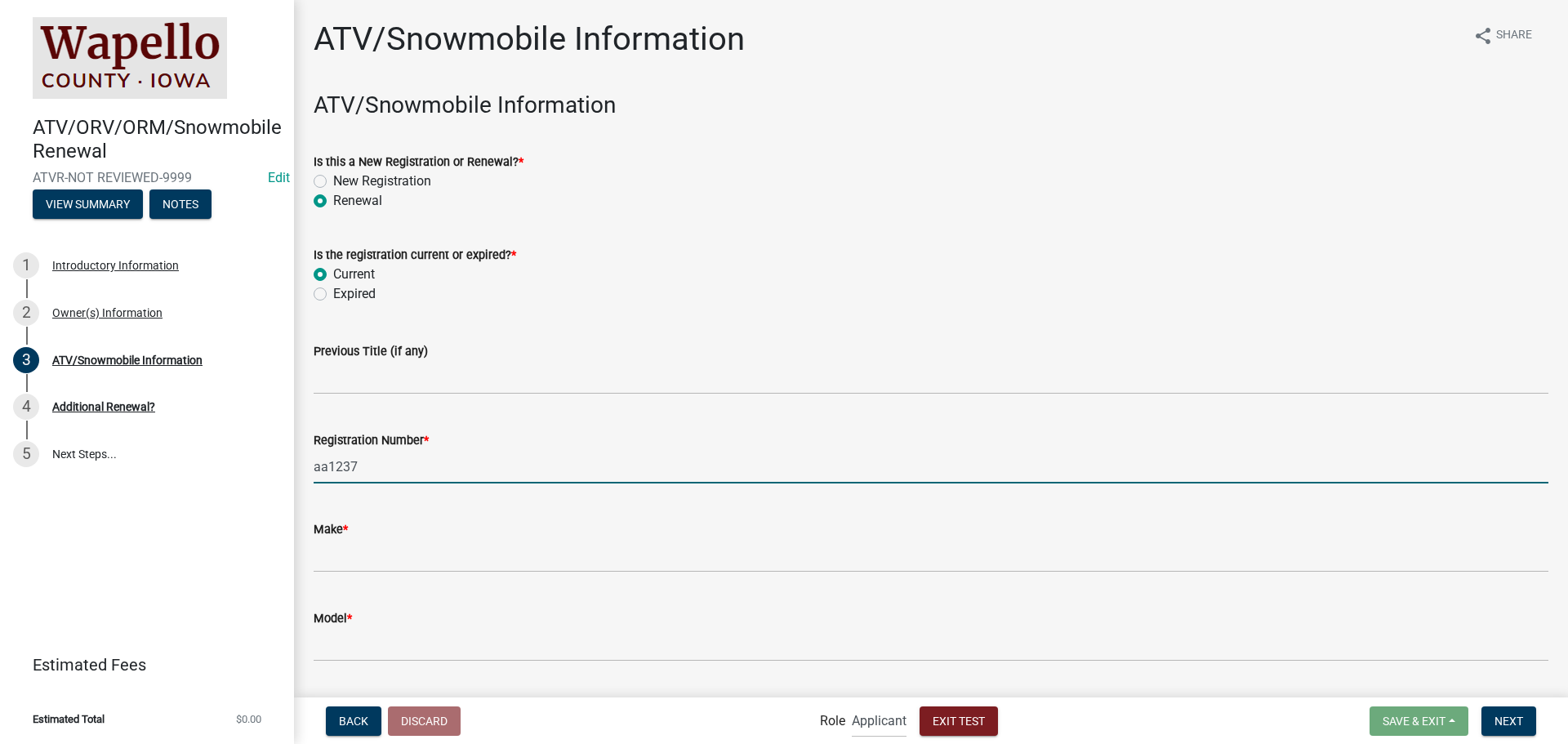
type input "aa1237"
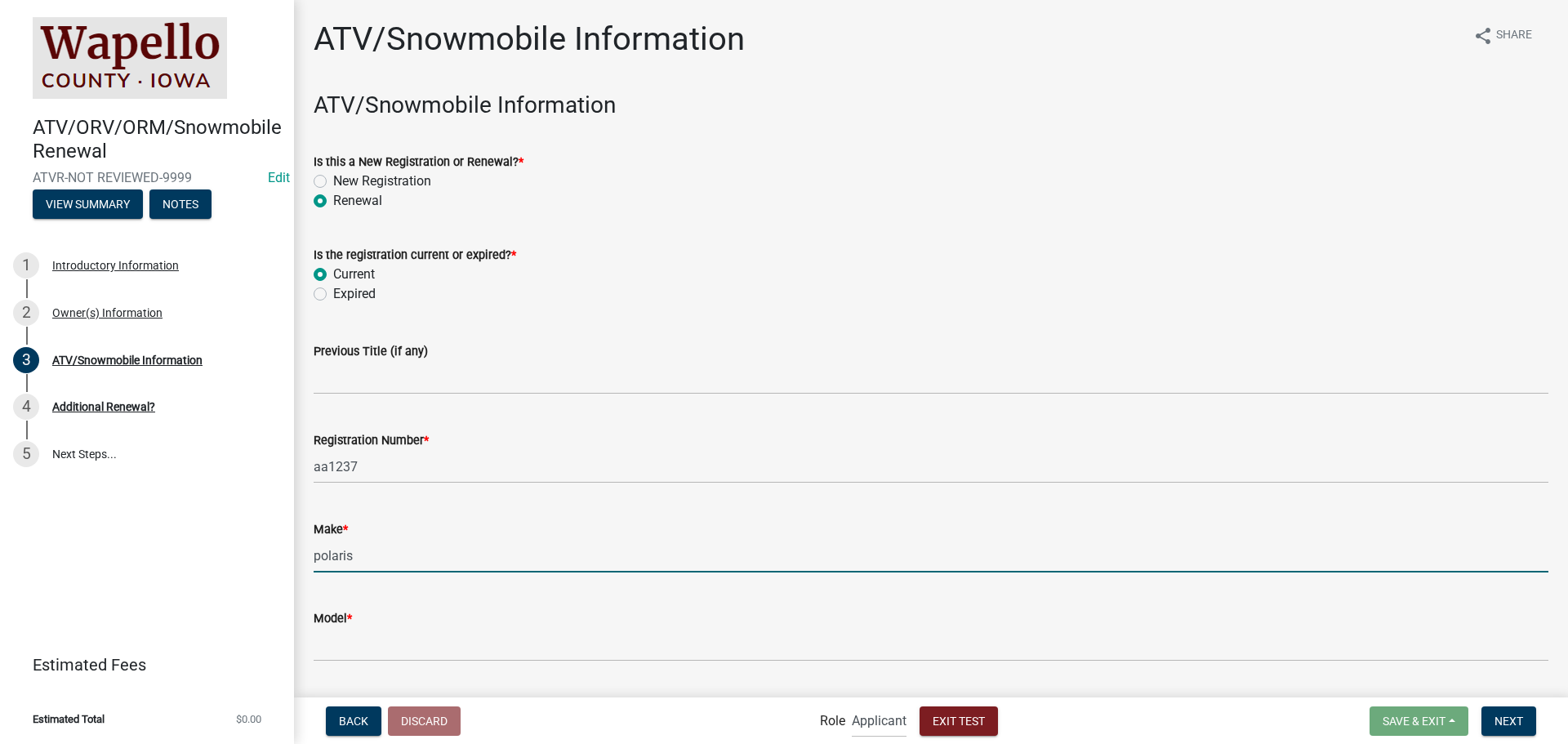
type input "polaris"
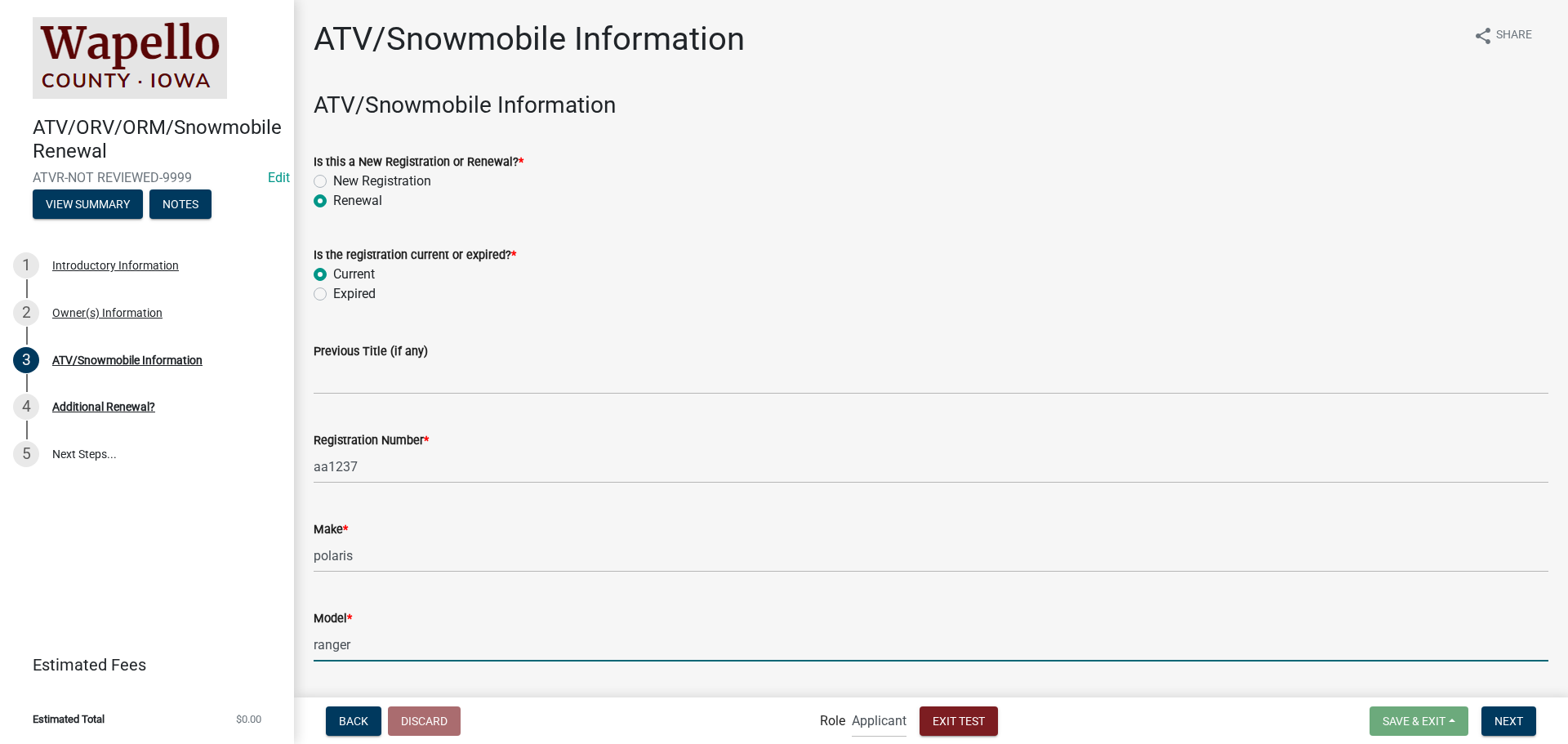
type input "ranger"
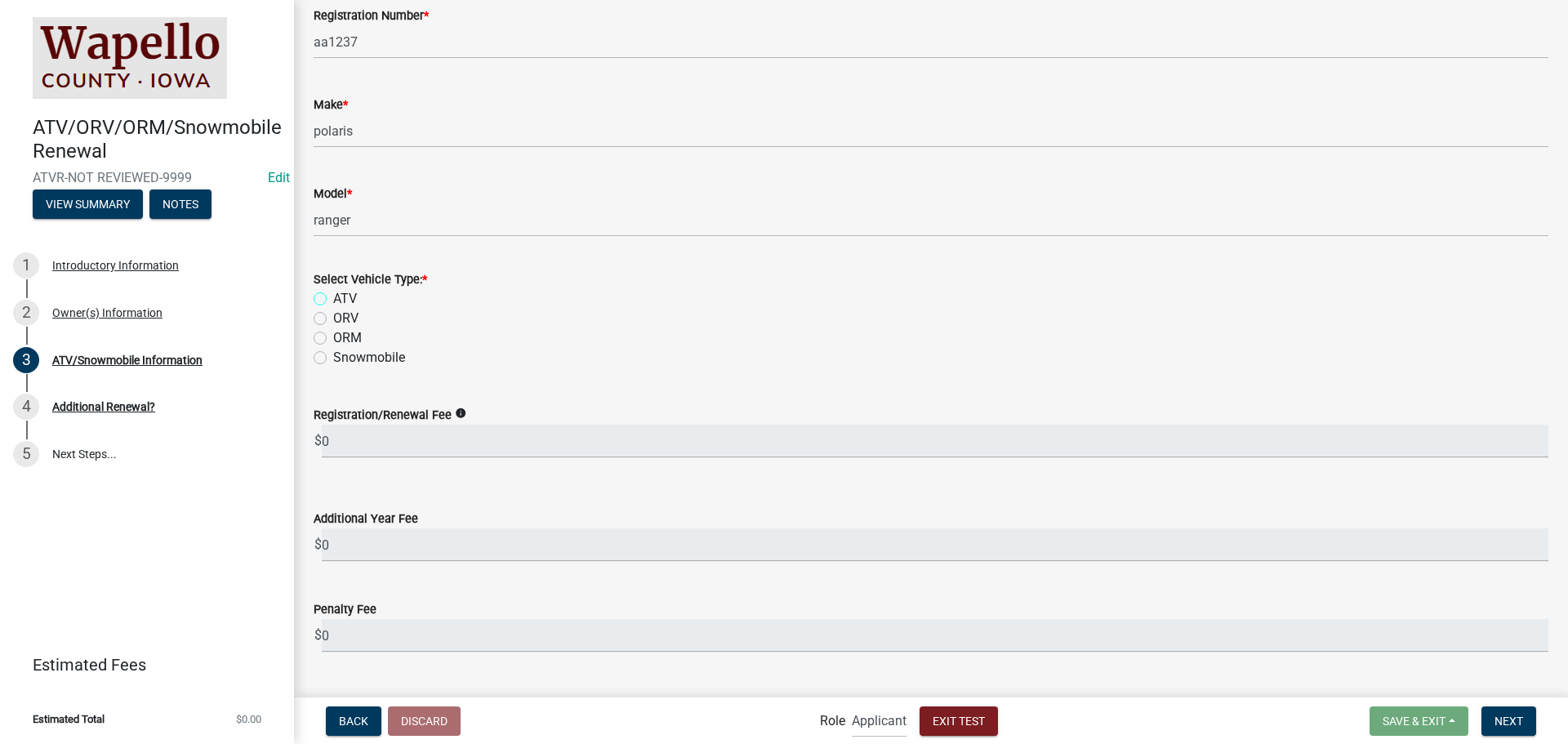
scroll to position [453, 0]
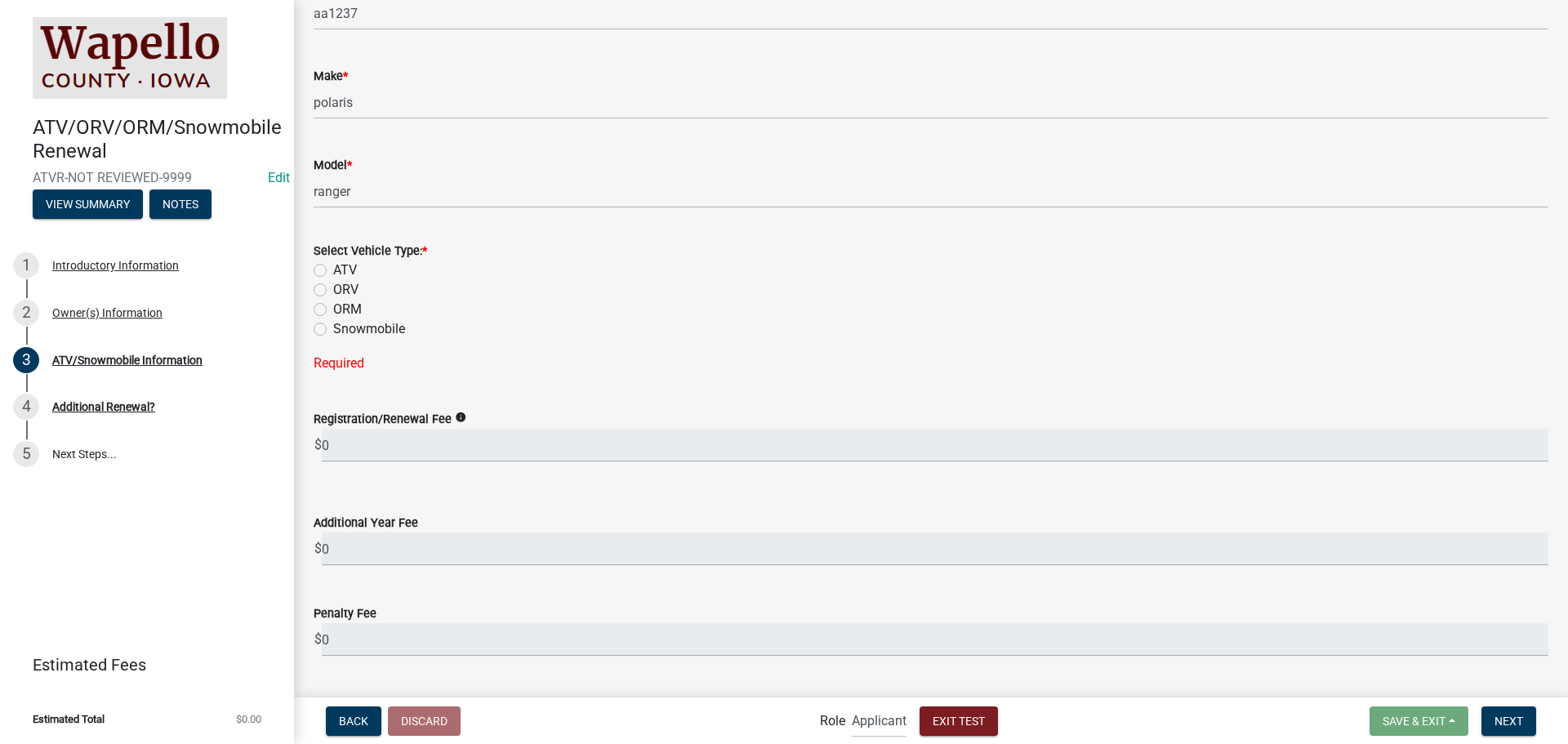
click at [328, 288] on div "ORV" at bounding box center [931, 290] width 1235 height 19
click at [348, 286] on label "ORV" at bounding box center [346, 290] width 25 height 19
click at [344, 286] on input "ORV" at bounding box center [338, 286] width 11 height 11
radio input "true"
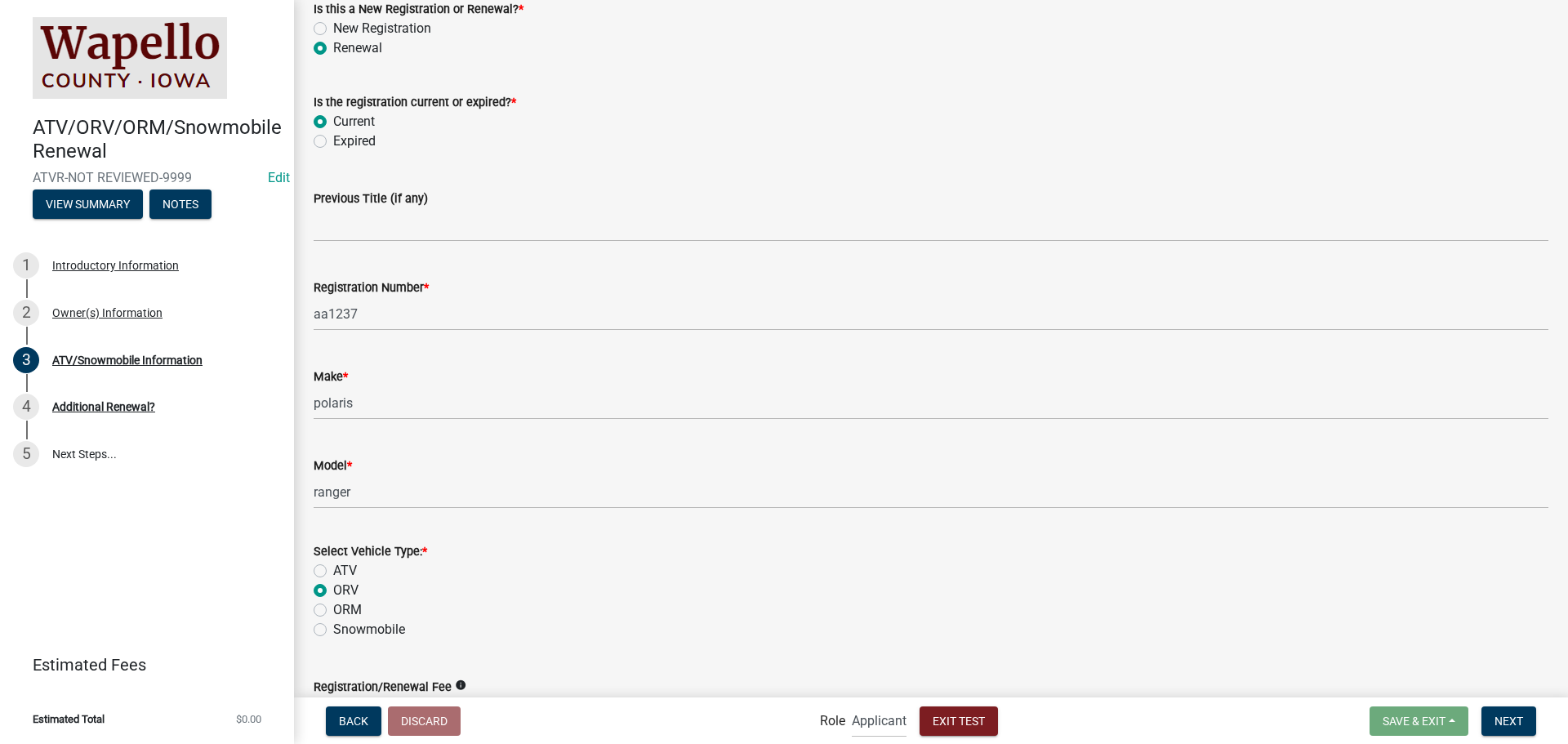
scroll to position [53, 0]
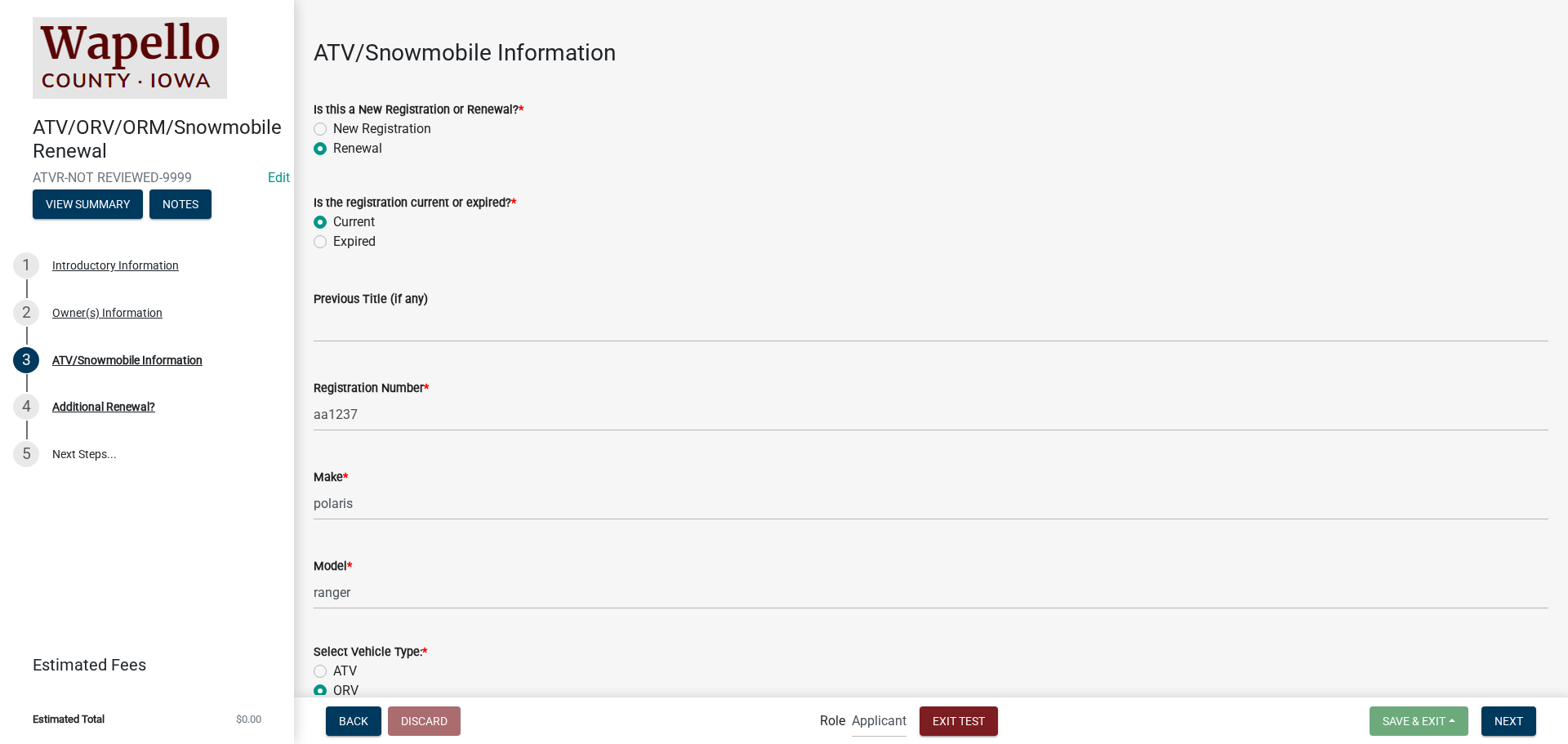
click at [349, 239] on label "Expired" at bounding box center [354, 242] width 42 height 19
click at [344, 239] on input "Expired" at bounding box center [338, 237] width 11 height 11
radio input "true"
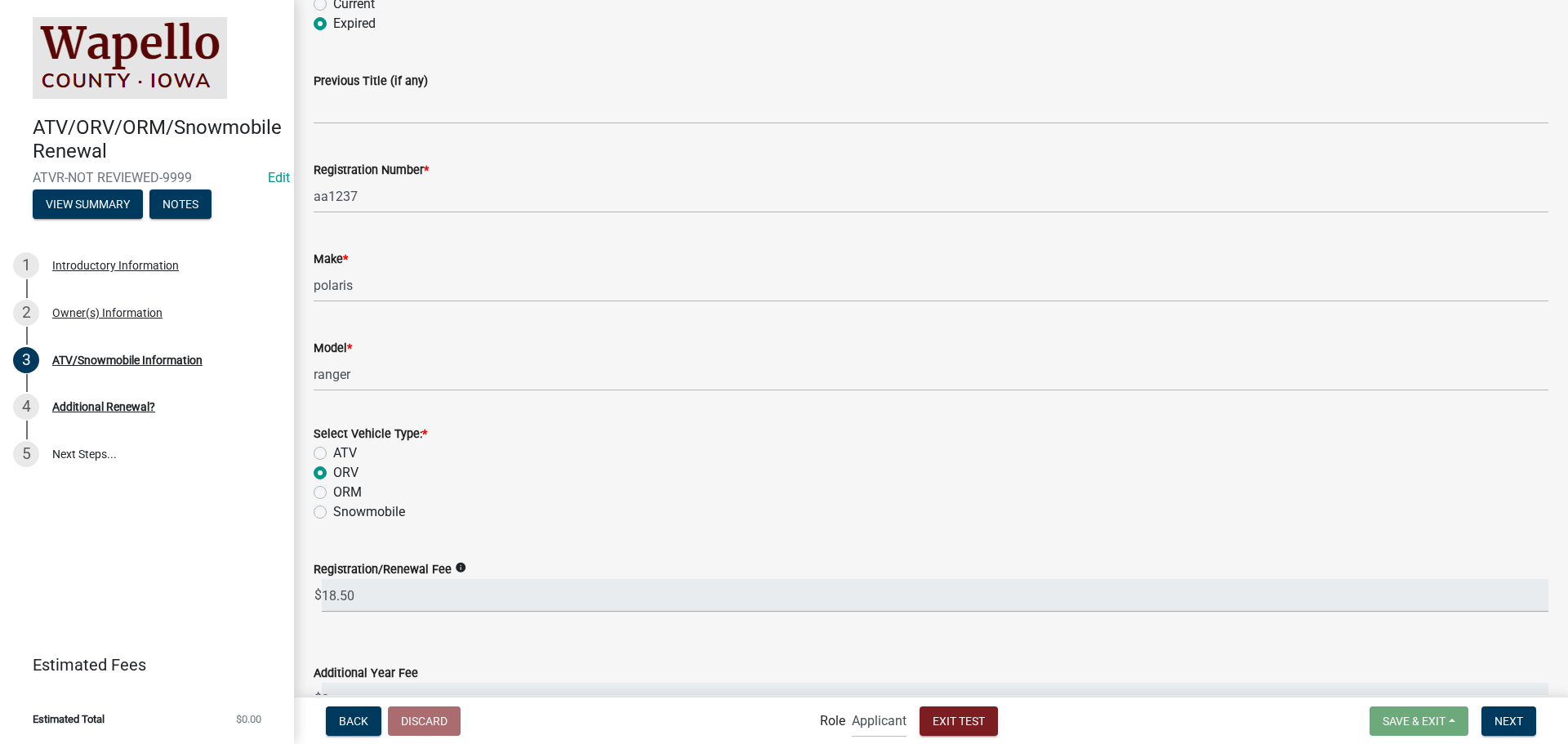
scroll to position [216, 0]
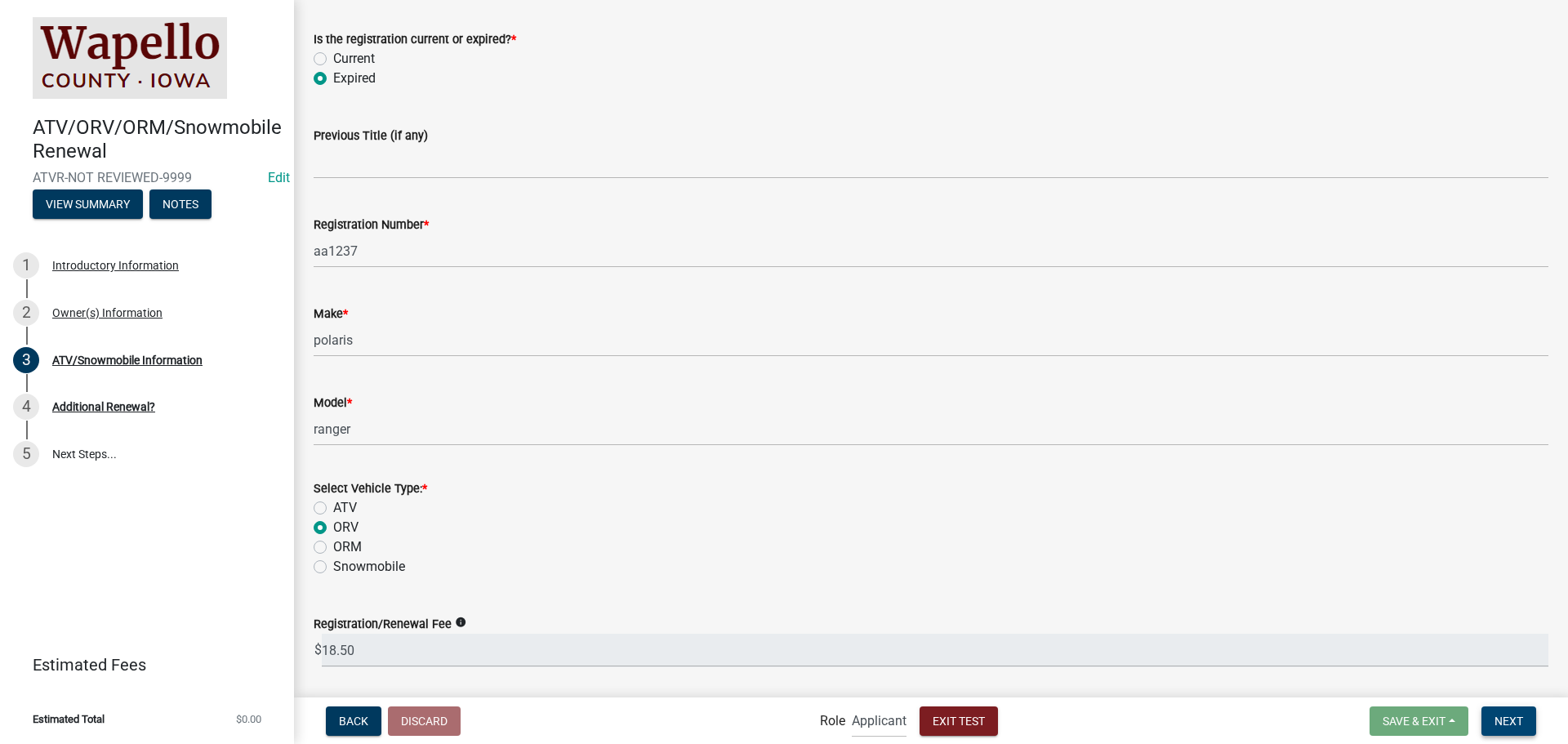
drag, startPoint x: 1513, startPoint y: 722, endPoint x: 1493, endPoint y: 695, distance: 33.6
click at [1511, 721] on span "Next" at bounding box center [1509, 720] width 29 height 13
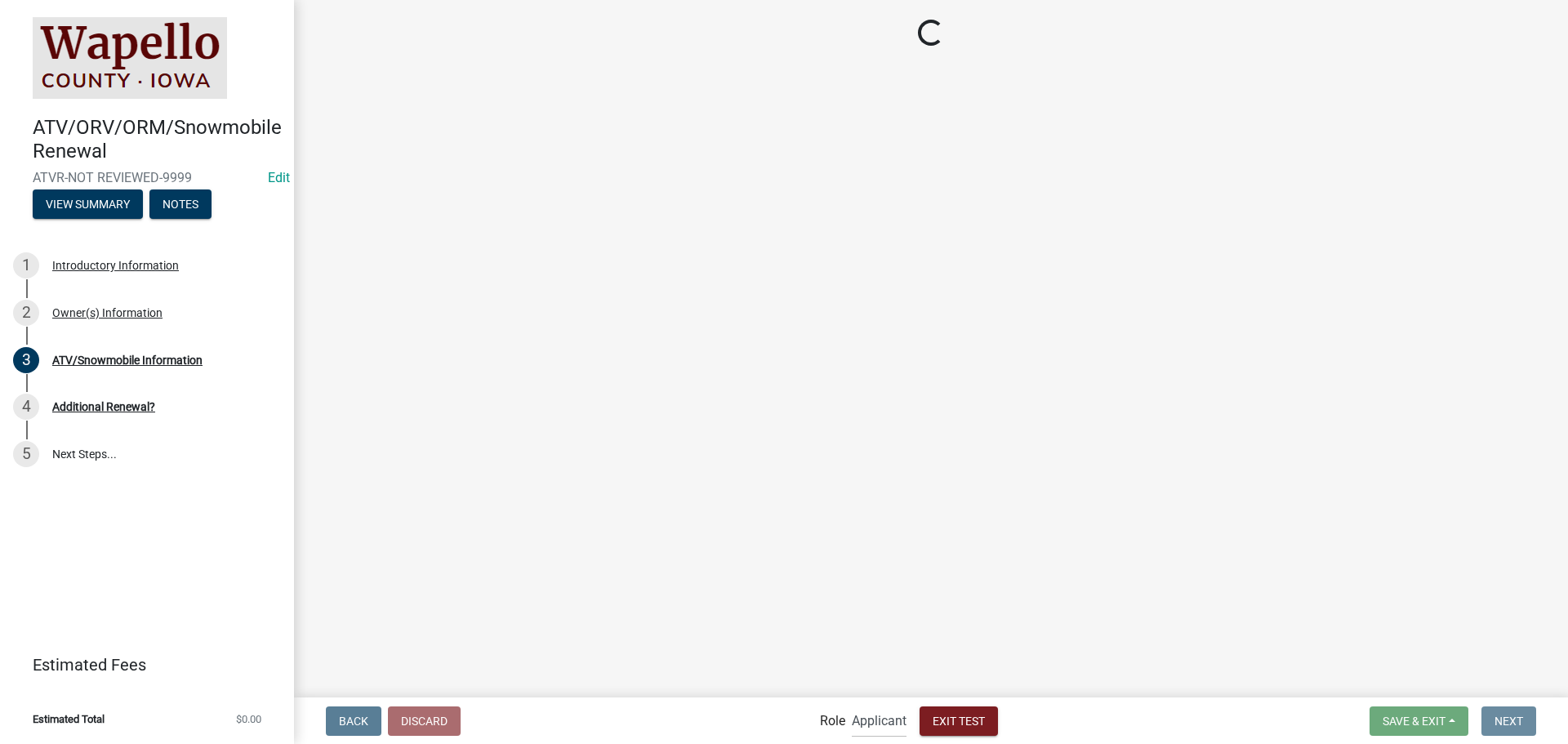
scroll to position [0, 0]
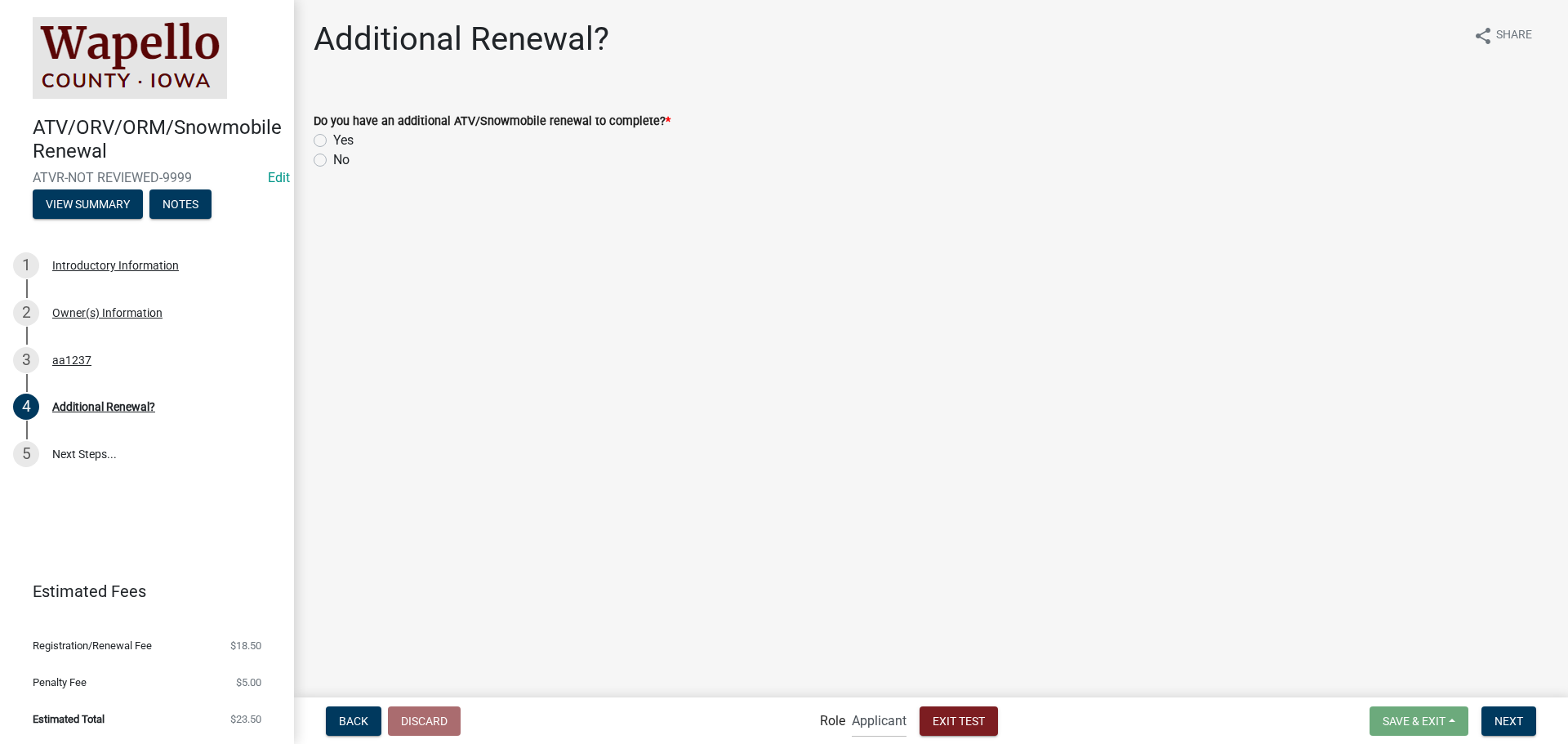
click at [342, 158] on label "No" at bounding box center [341, 159] width 16 height 19
click at [342, 158] on input "No" at bounding box center [338, 155] width 11 height 11
radio input "true"
click at [1517, 719] on span "Next" at bounding box center [1509, 720] width 29 height 13
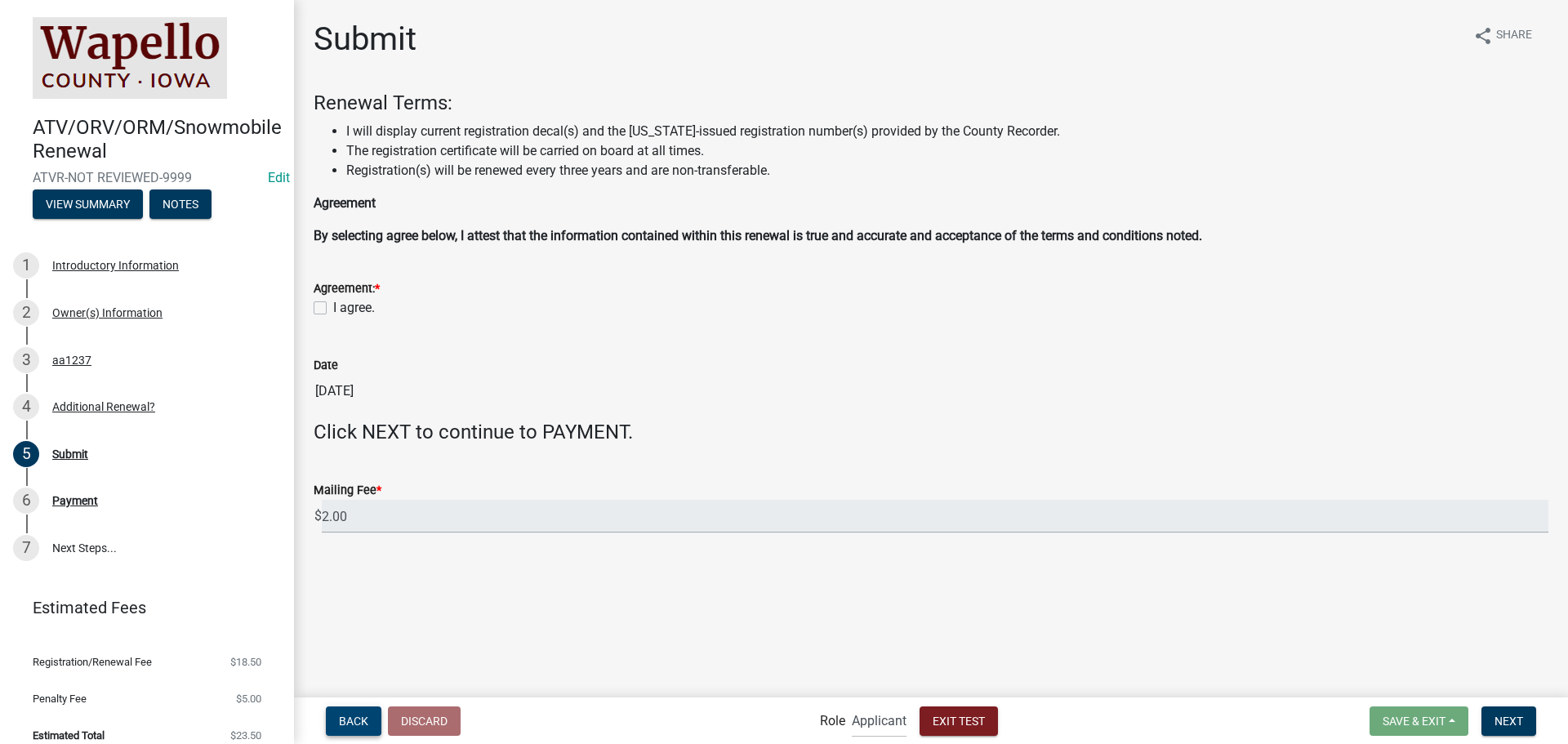
click at [359, 720] on span "Back" at bounding box center [353, 720] width 30 height 13
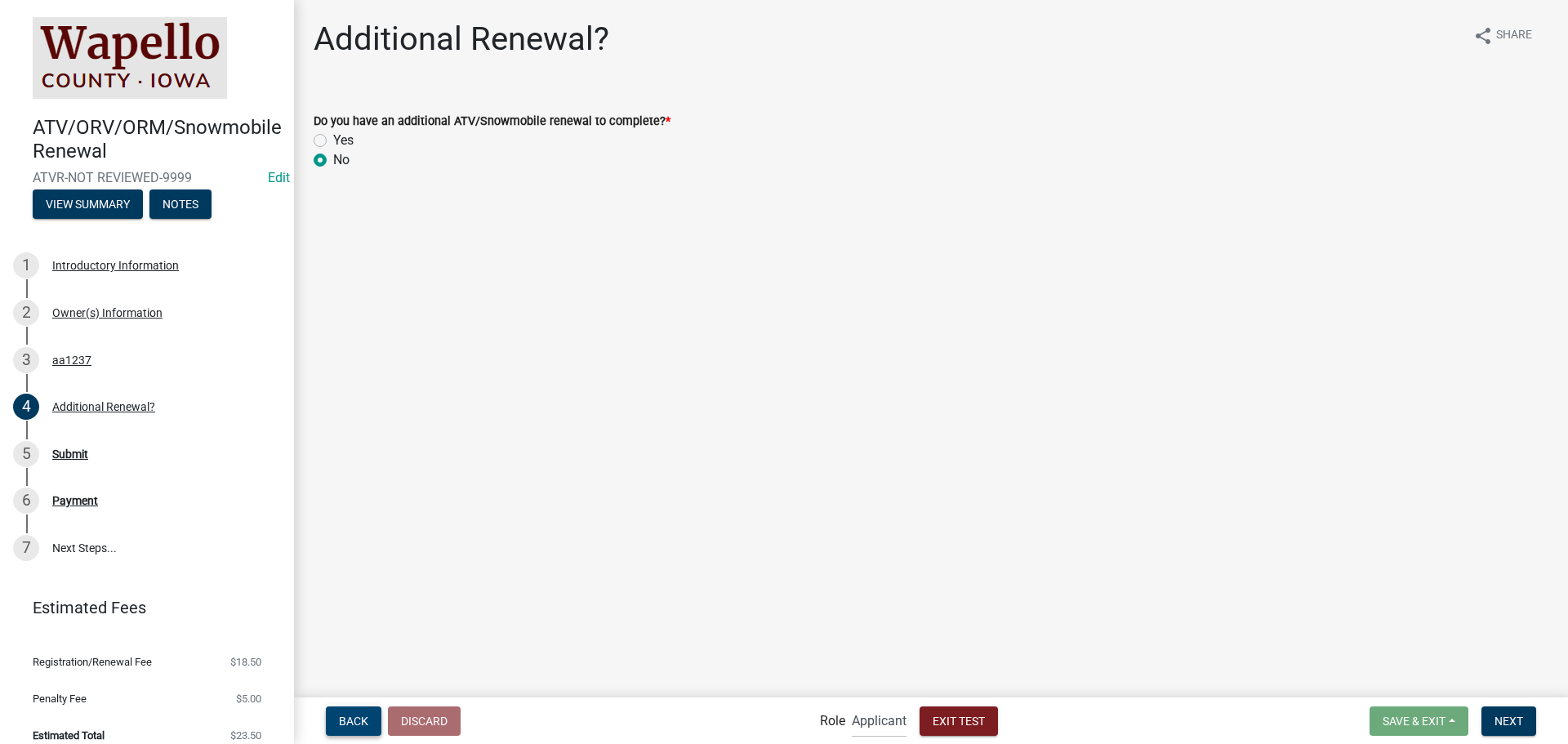
click at [353, 712] on button "Back" at bounding box center [354, 721] width 56 height 30
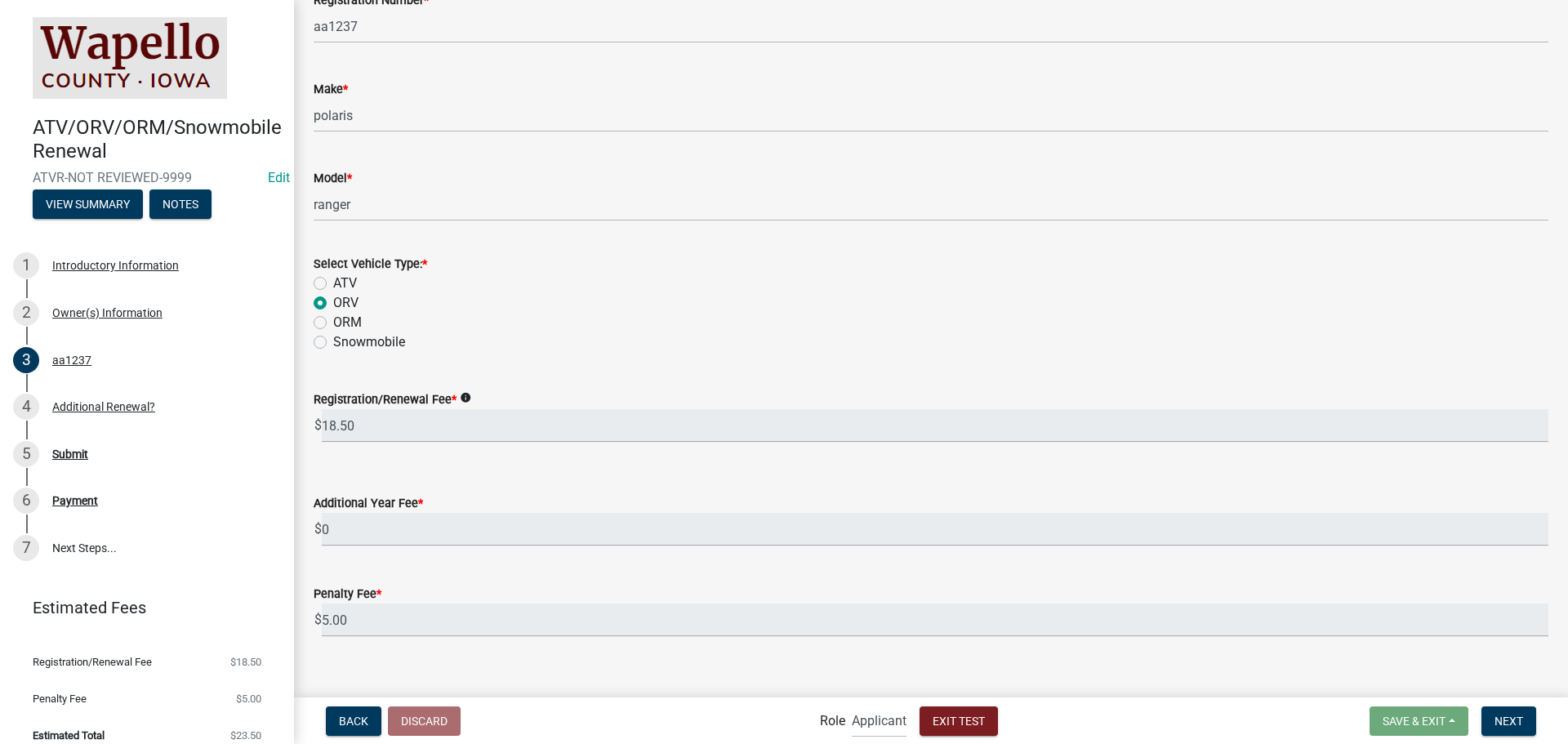
scroll to position [461, 0]
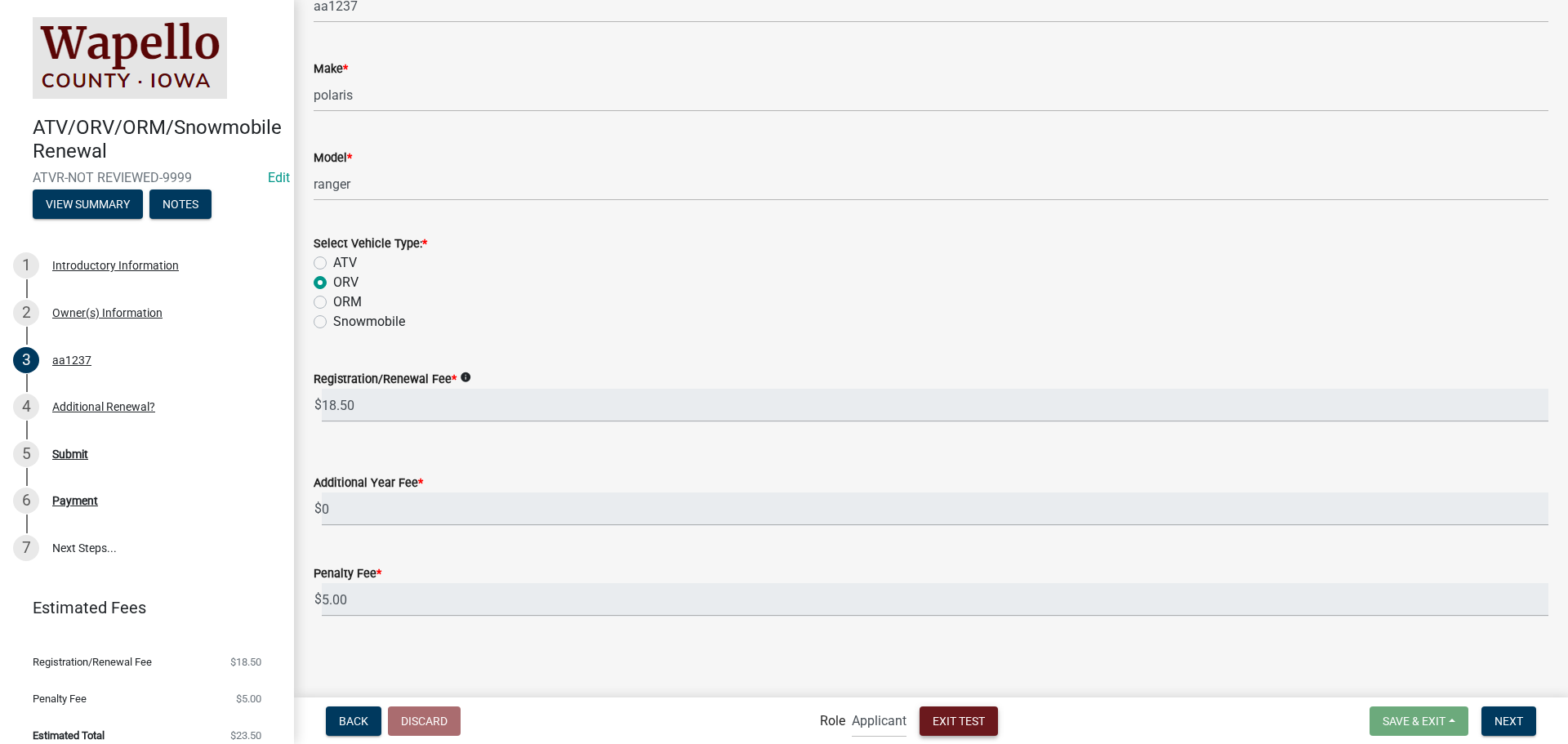
drag, startPoint x: 972, startPoint y: 727, endPoint x: 947, endPoint y: 693, distance: 42.2
click at [971, 727] on span "Exit Test" at bounding box center [959, 720] width 53 height 13
